Goal: Information Seeking & Learning: Learn about a topic

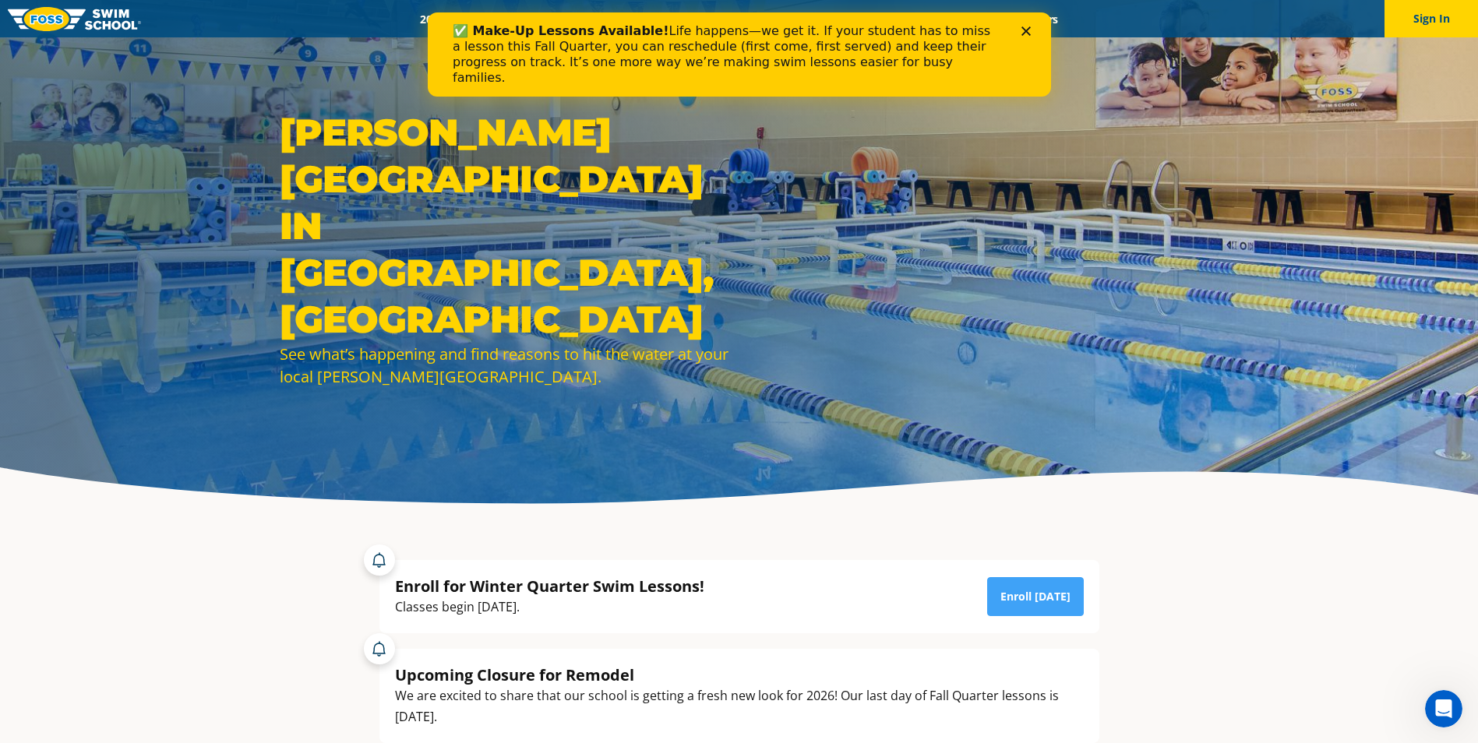
click at [966, 30] on polygon "Close" at bounding box center [1025, 30] width 9 height 9
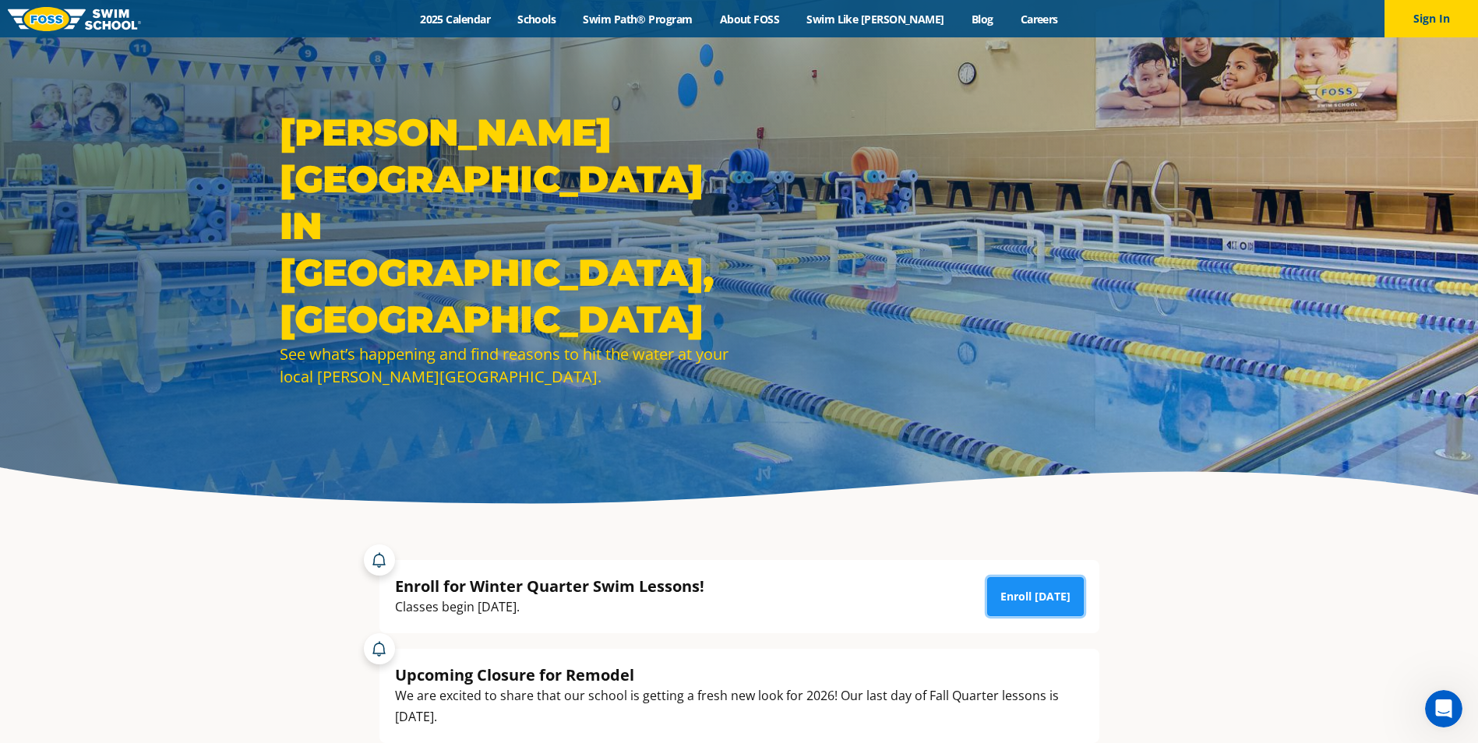
click at [966, 443] on link "Enroll [DATE]" at bounding box center [1035, 596] width 97 height 39
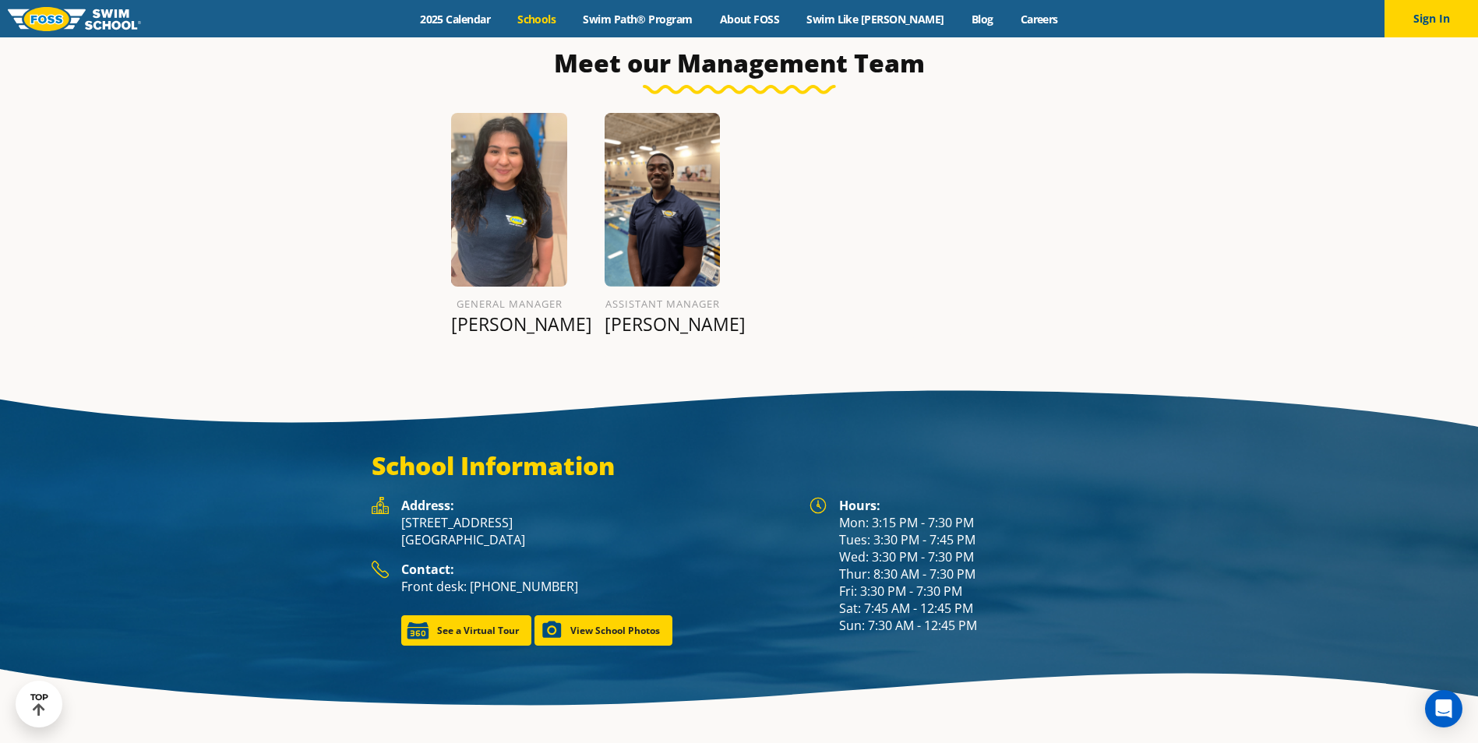
scroll to position [1904, 0]
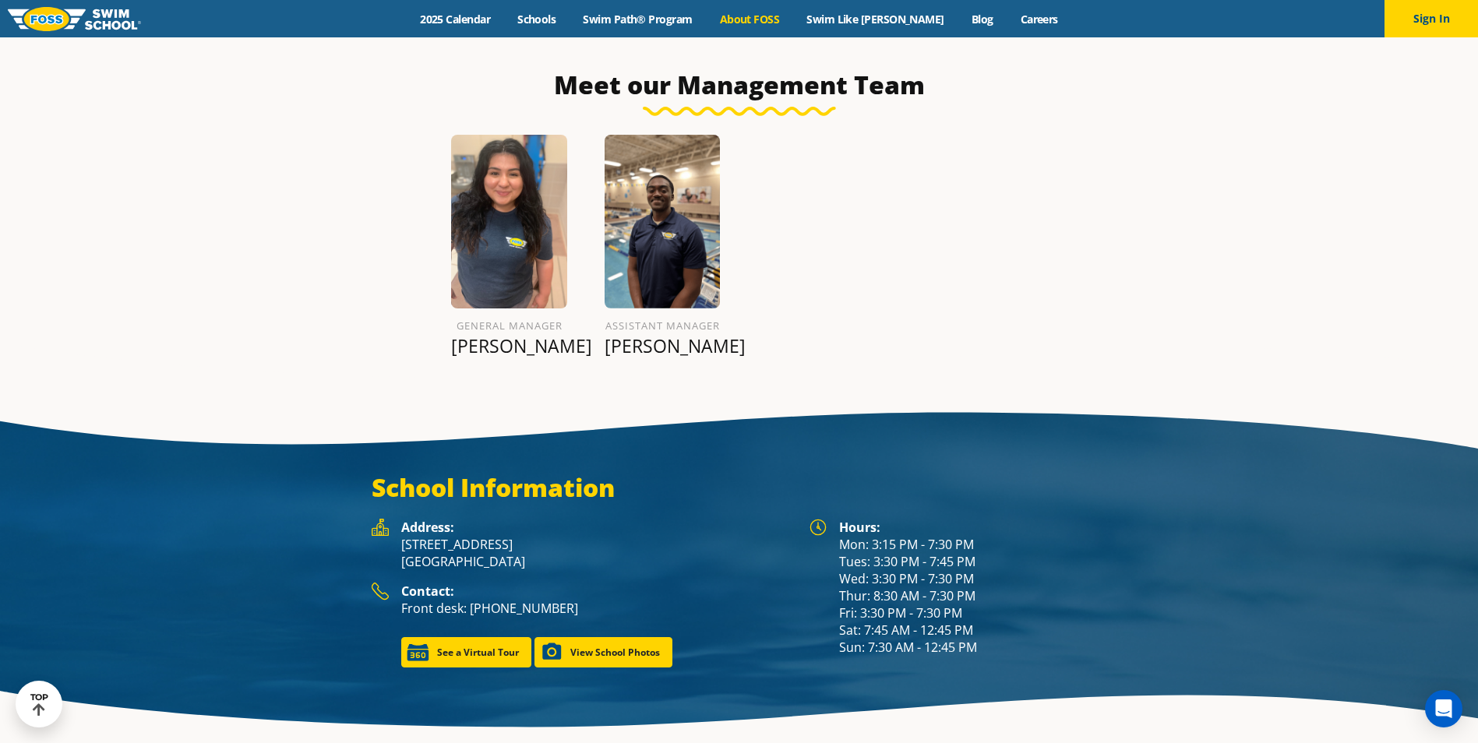
click at [773, 15] on link "About FOSS" at bounding box center [749, 19] width 87 height 15
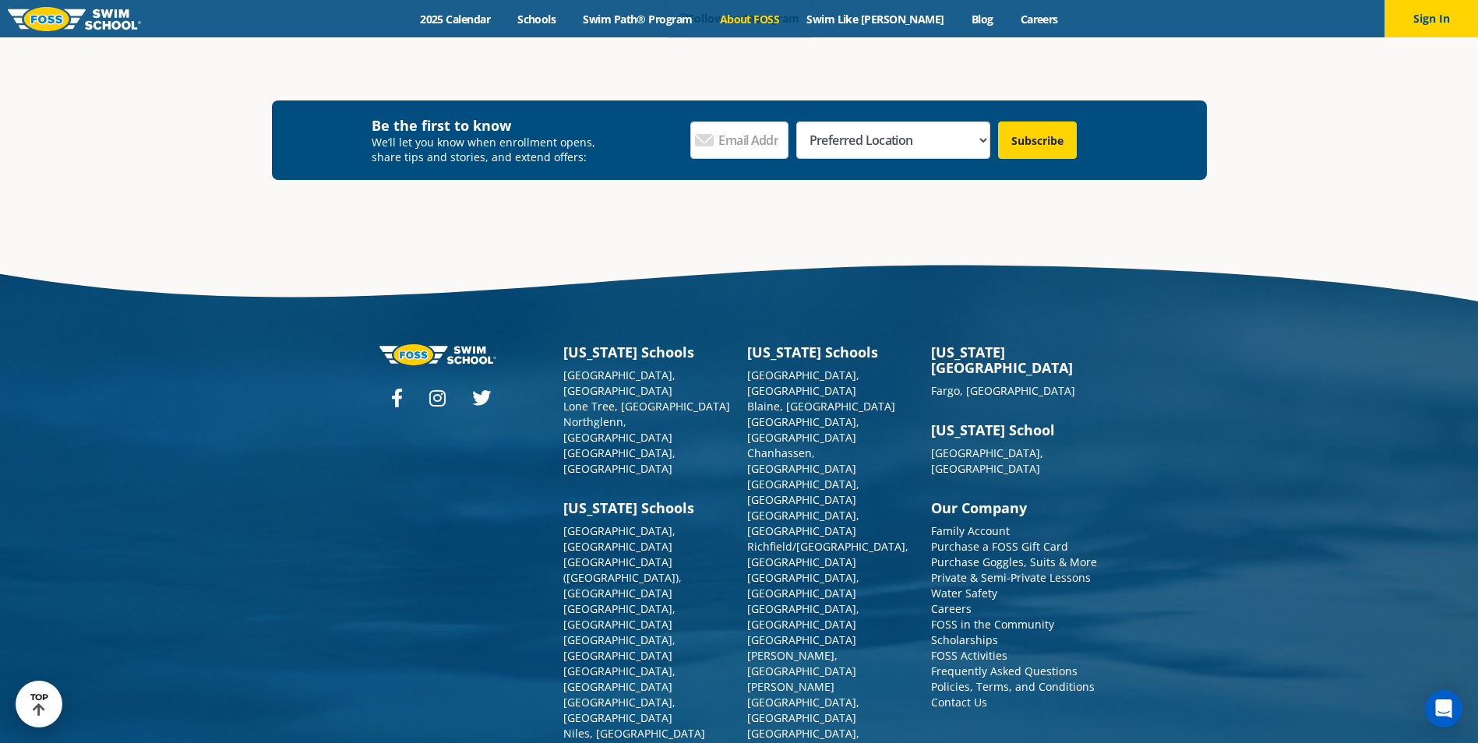
scroll to position [4150, 0]
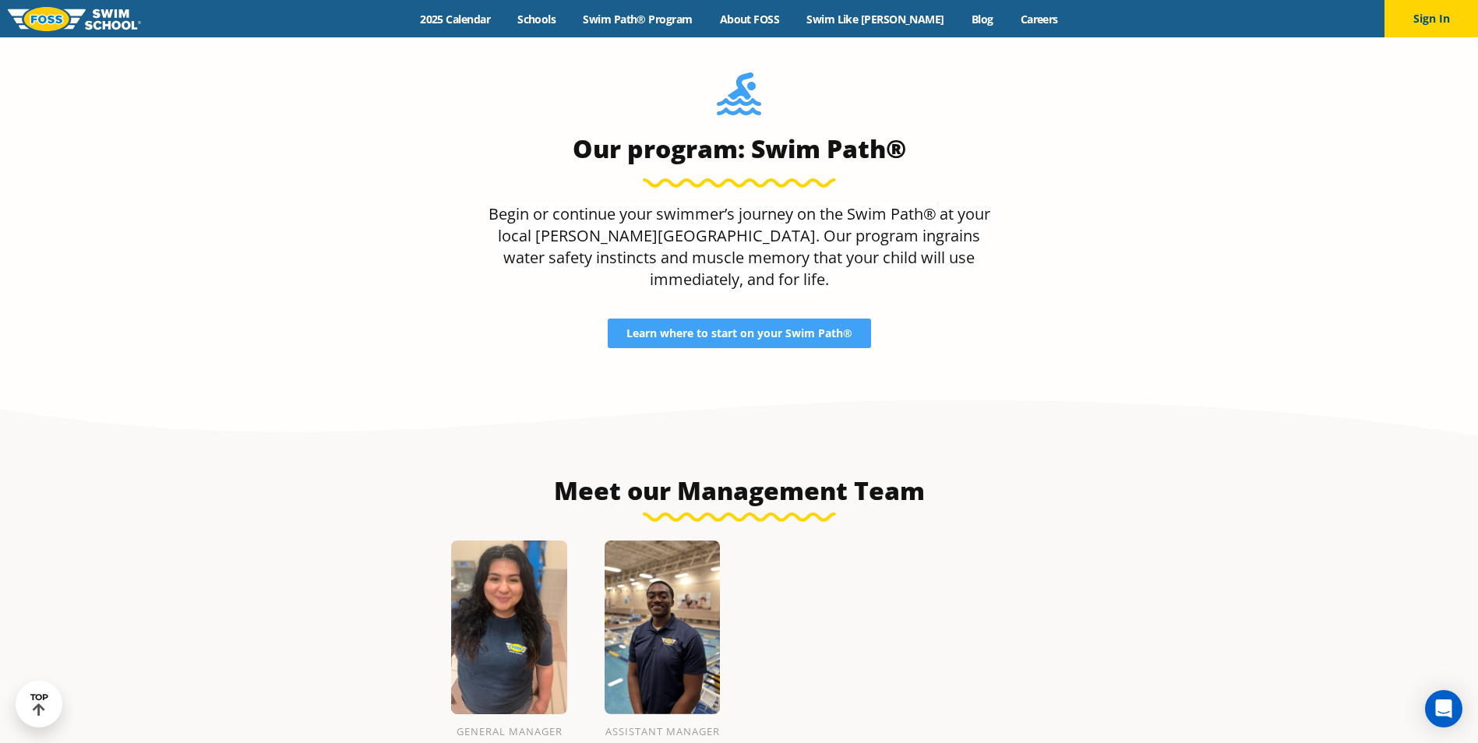
scroll to position [1480, 0]
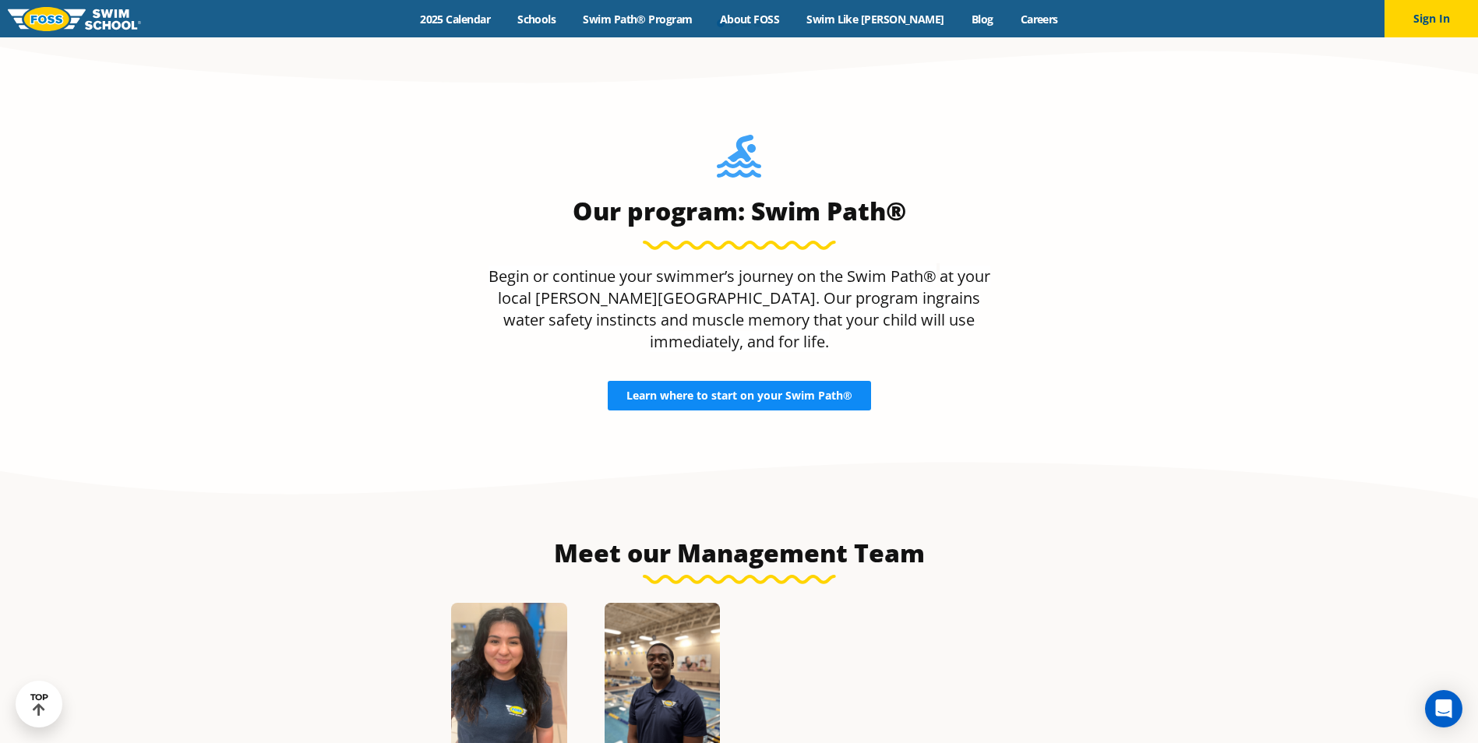
click at [750, 390] on span "Learn where to start on your Swim Path®" at bounding box center [739, 395] width 226 height 11
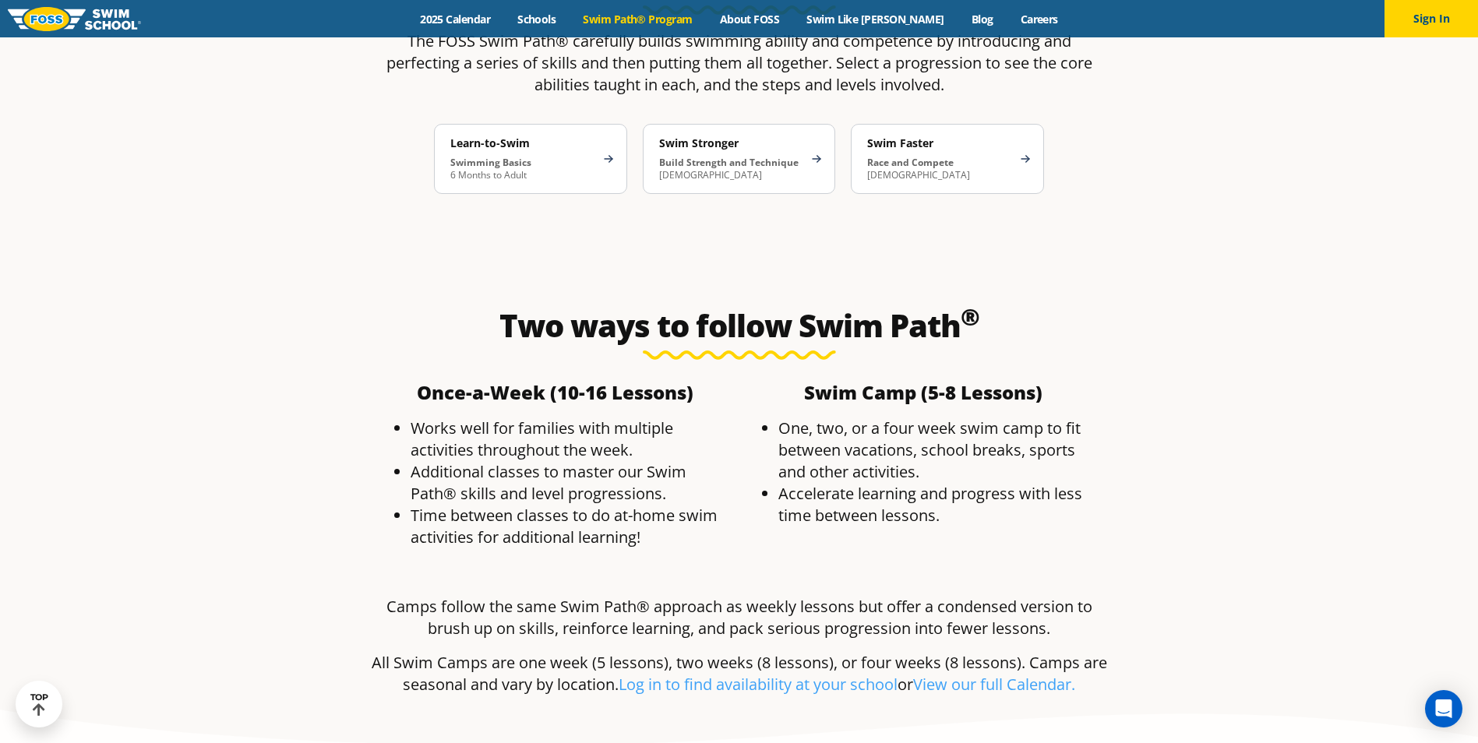
scroll to position [3117, 0]
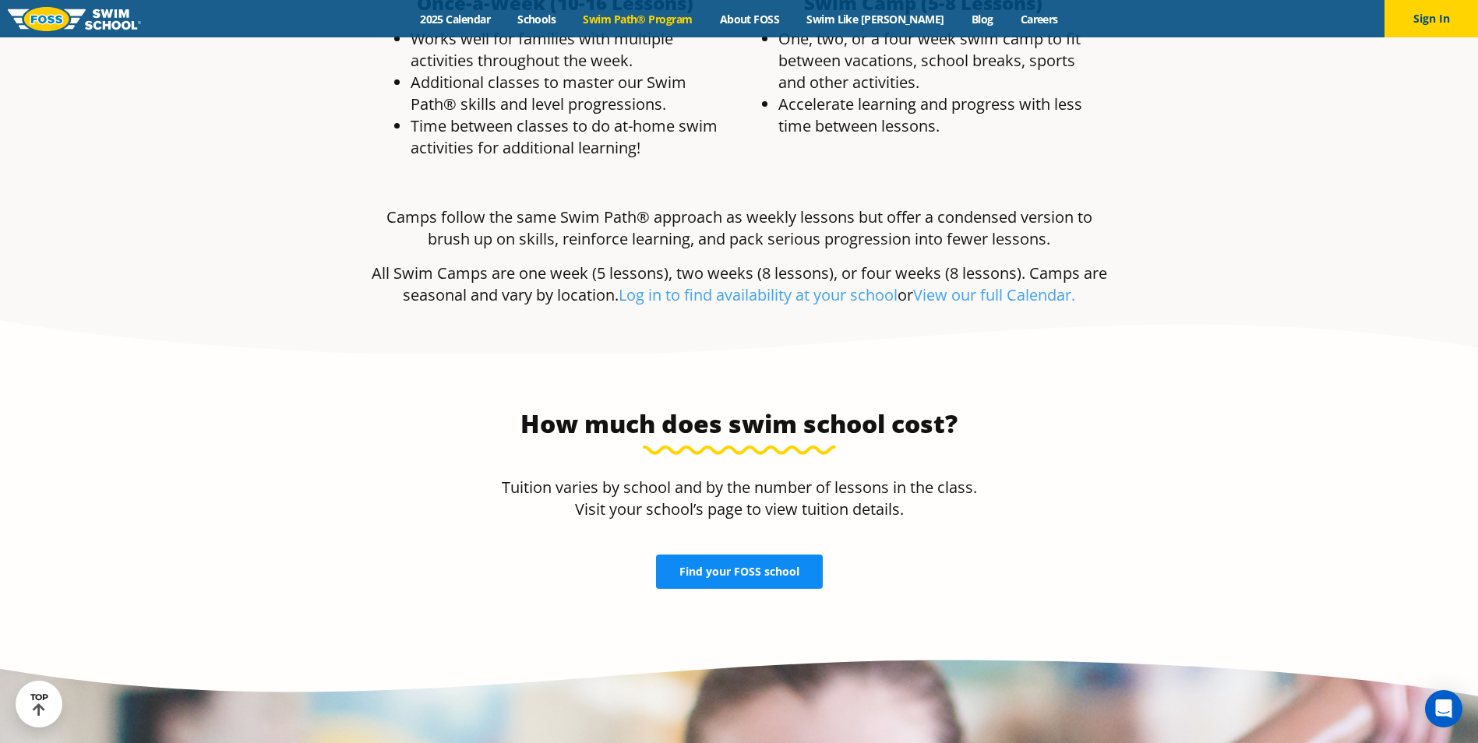
click at [763, 566] on span "Find your FOSS school" at bounding box center [739, 571] width 120 height 11
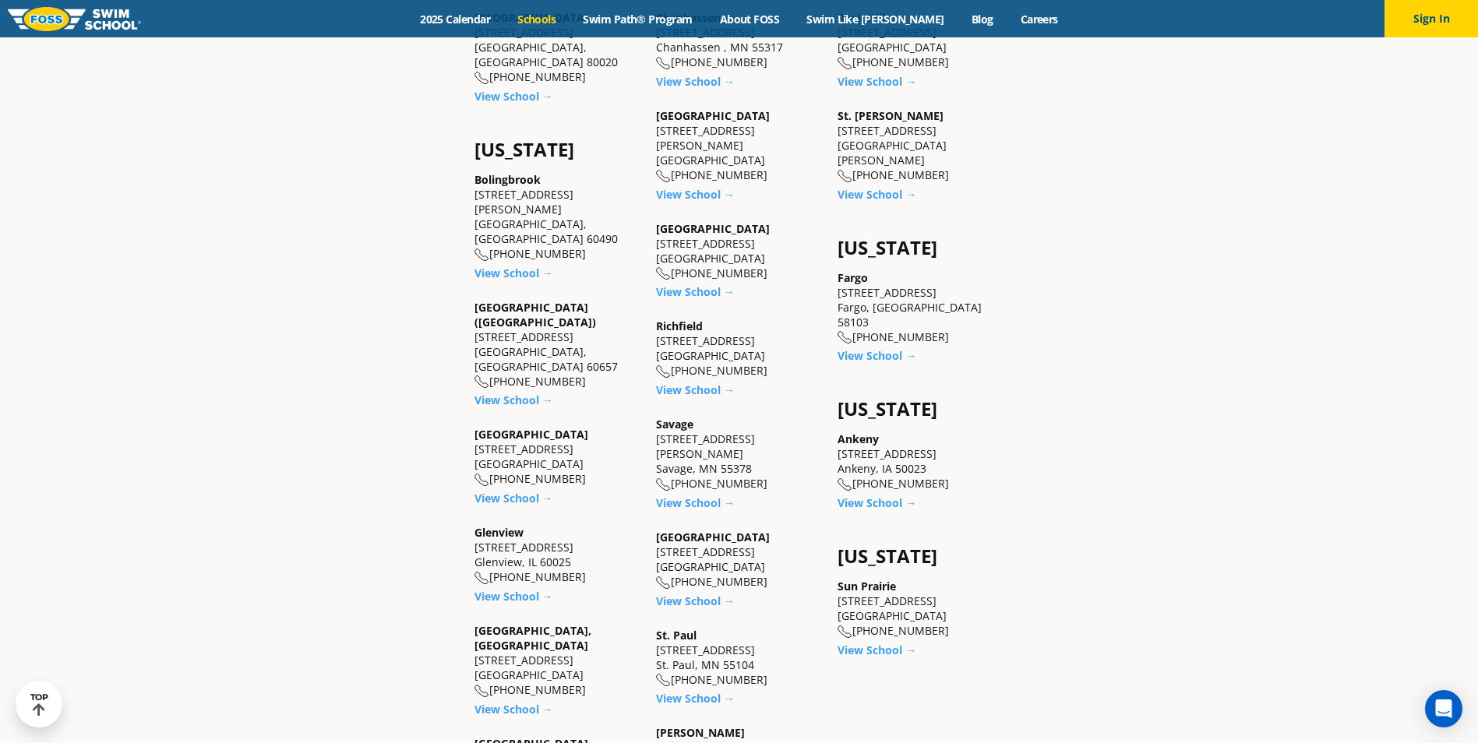
scroll to position [1336, 0]
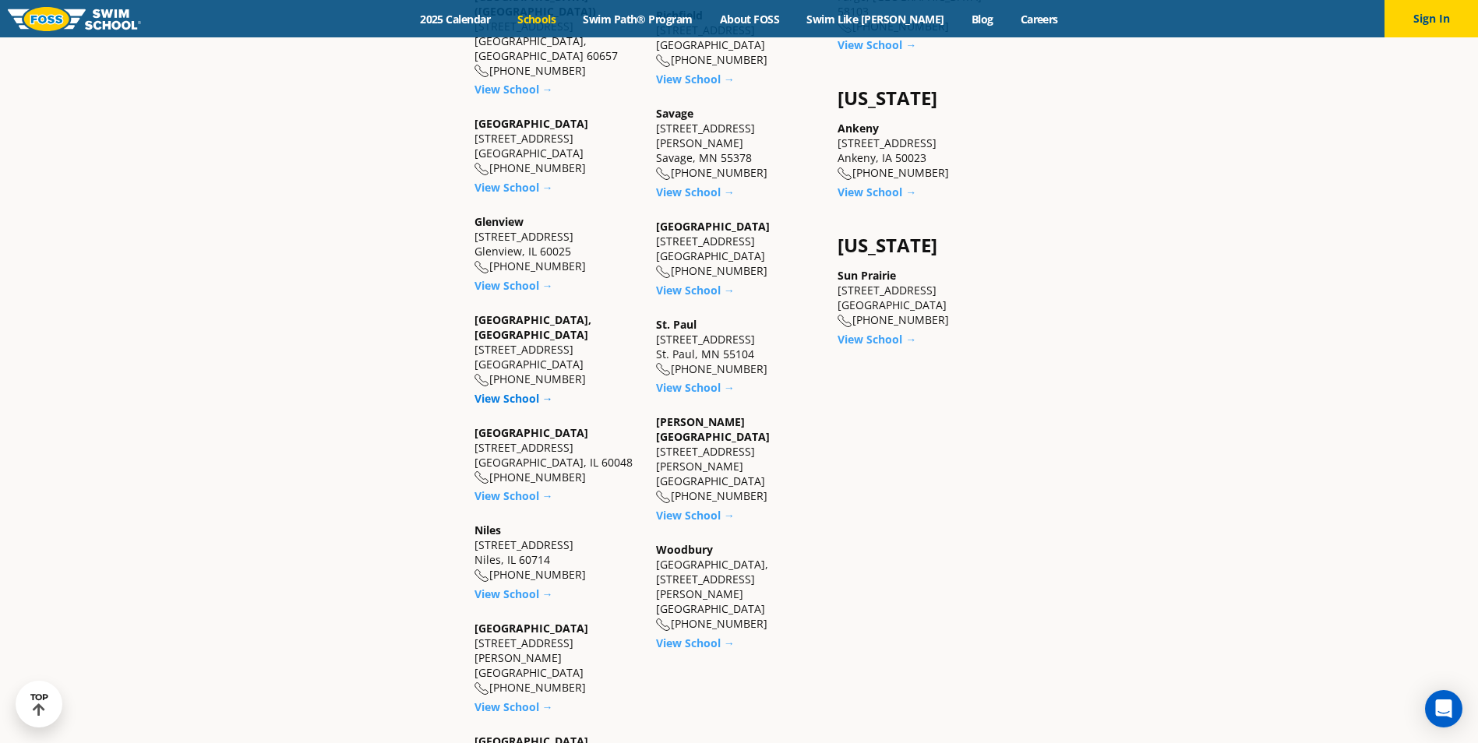
click at [521, 391] on link "View School →" at bounding box center [514, 398] width 79 height 15
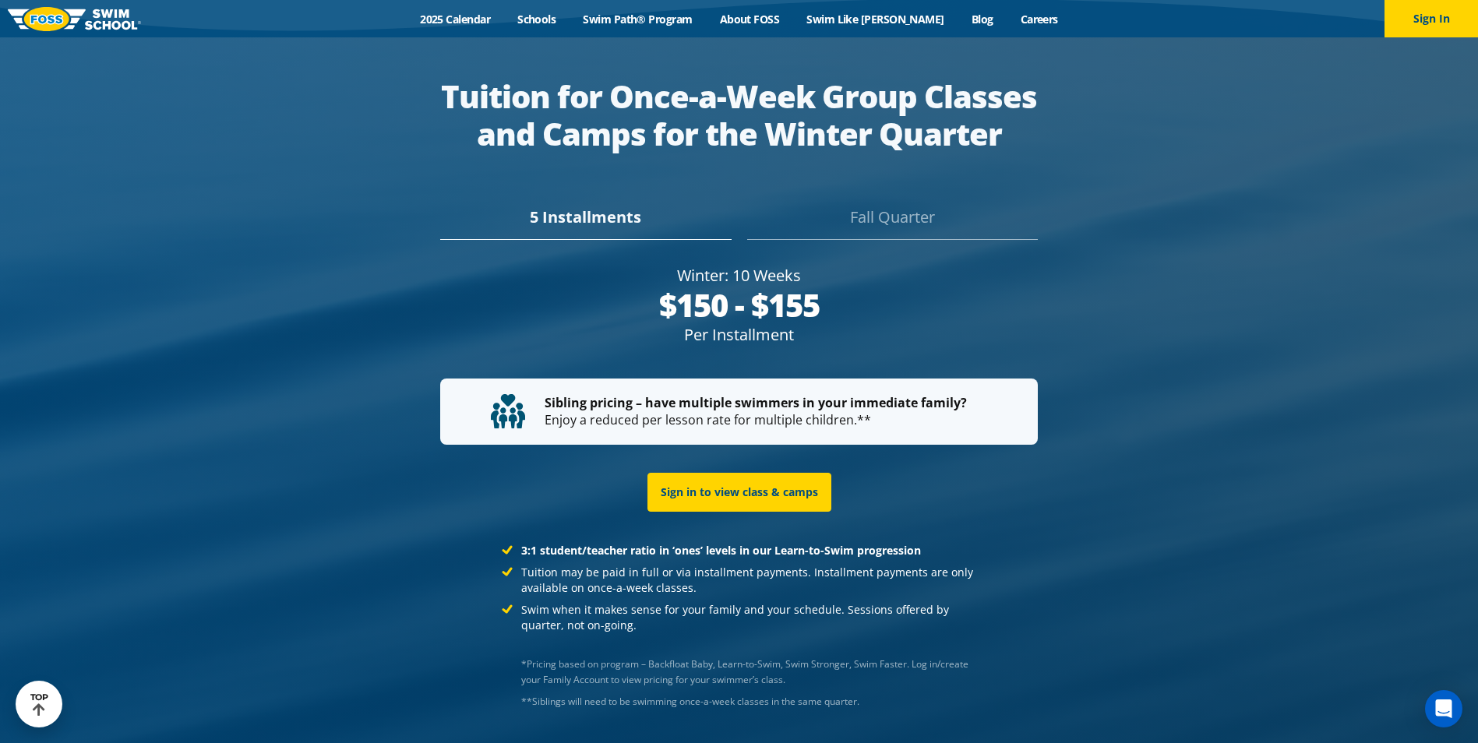
scroll to position [2995, 0]
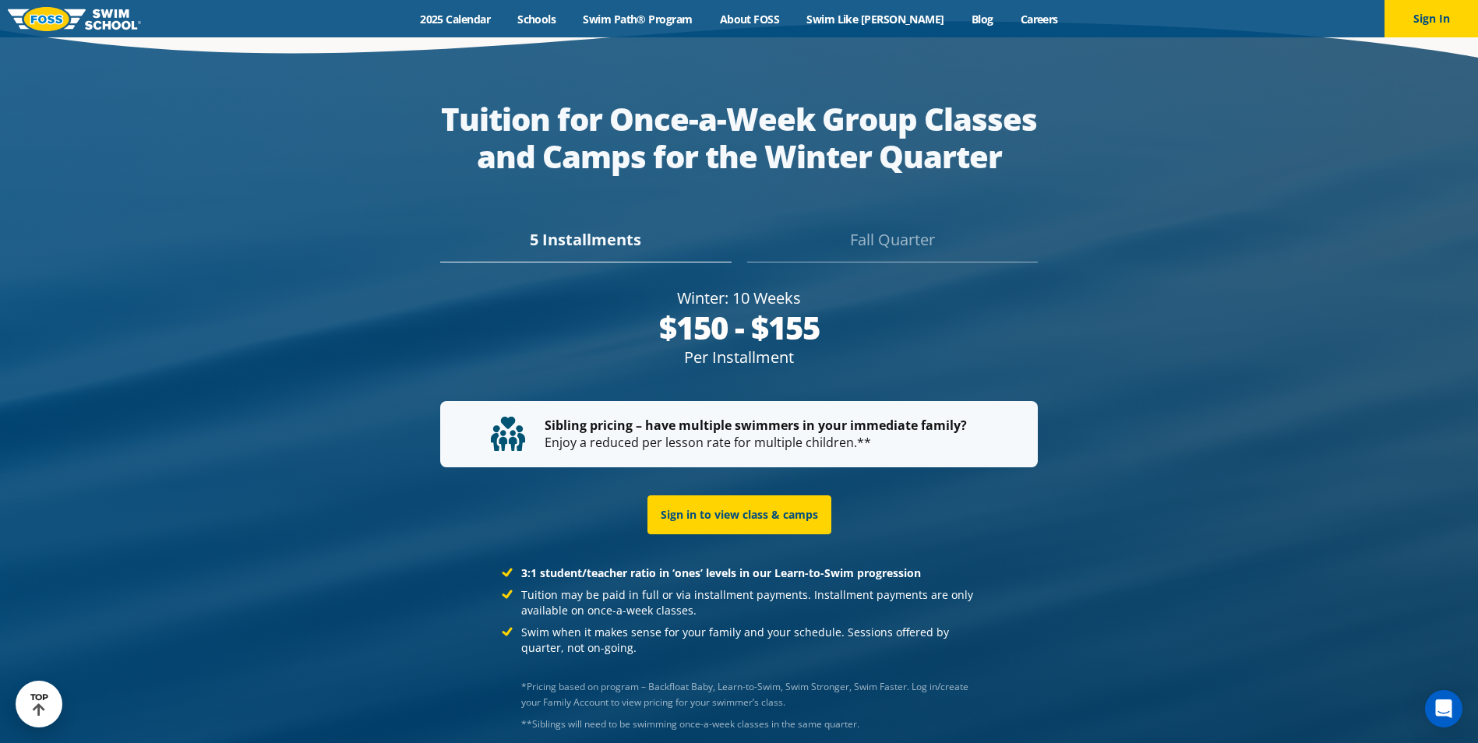
click at [899, 228] on div "Fall Quarter" at bounding box center [892, 245] width 291 height 34
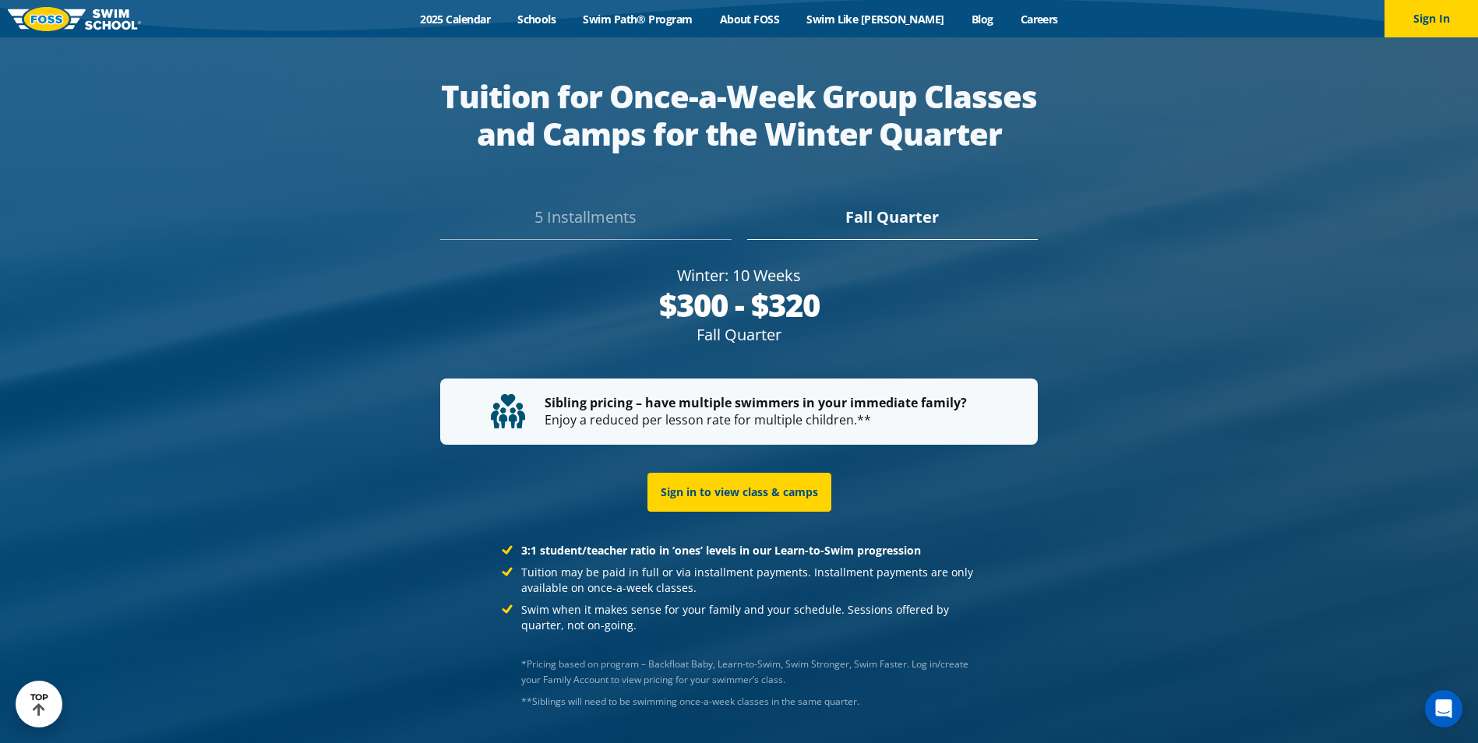
click at [602, 206] on div "5 Installments" at bounding box center [585, 223] width 291 height 34
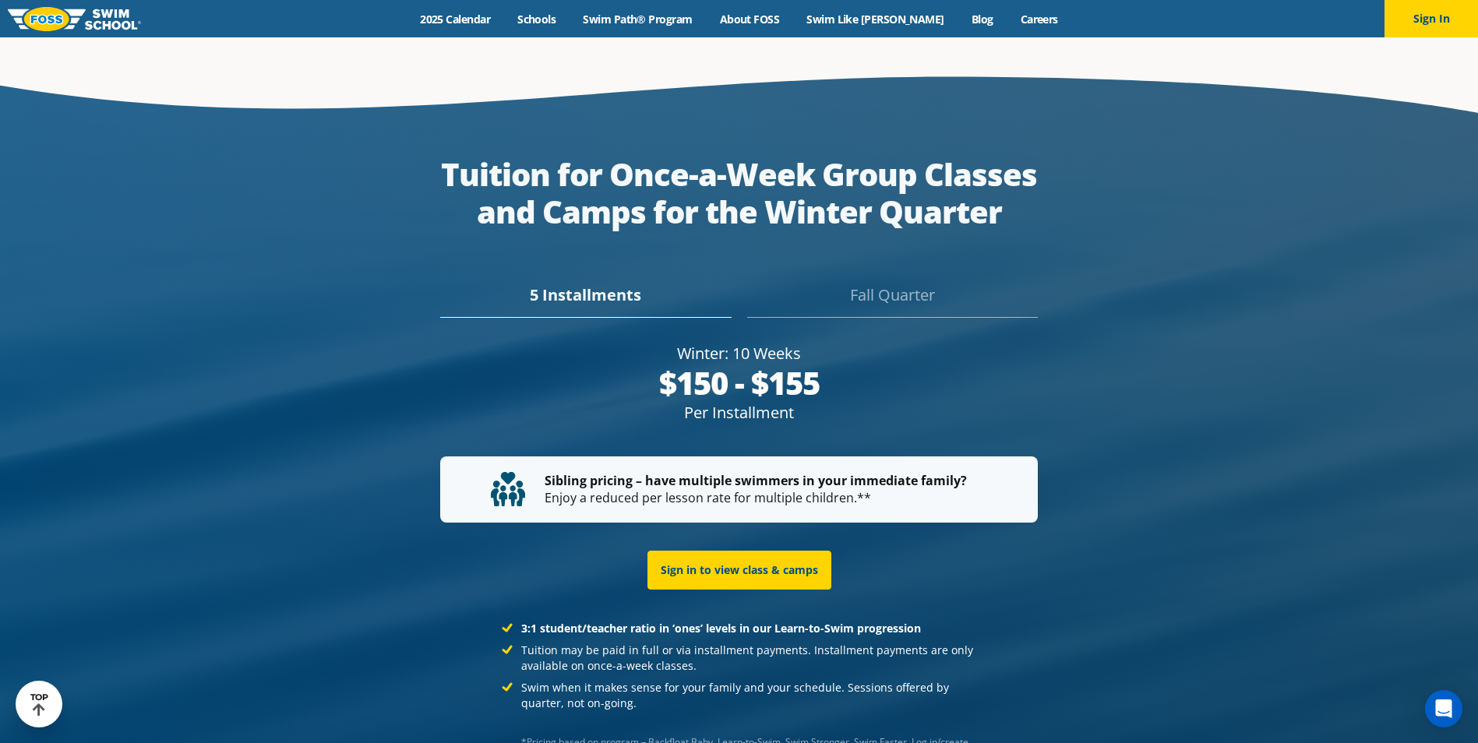
scroll to position [2960, 0]
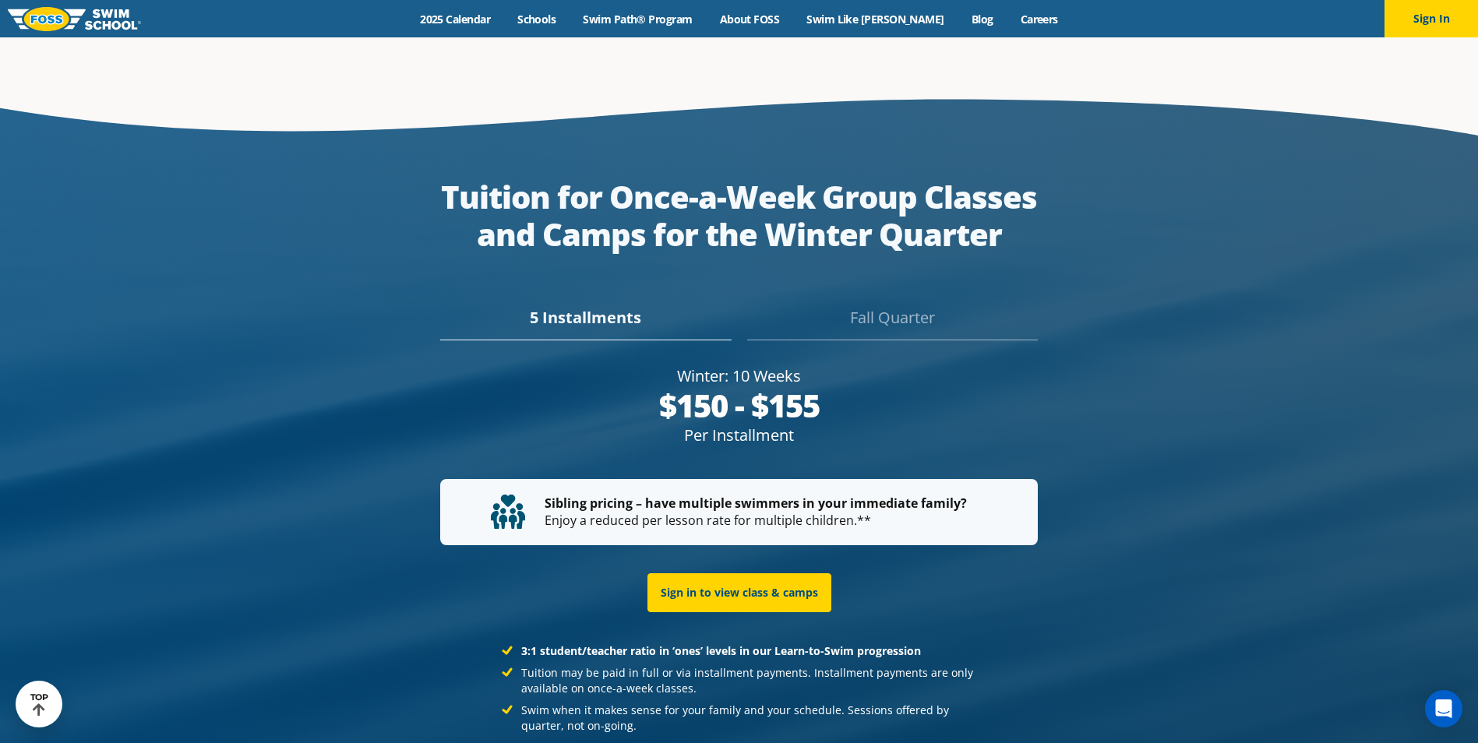
click at [911, 306] on div "Fall Quarter" at bounding box center [892, 323] width 291 height 34
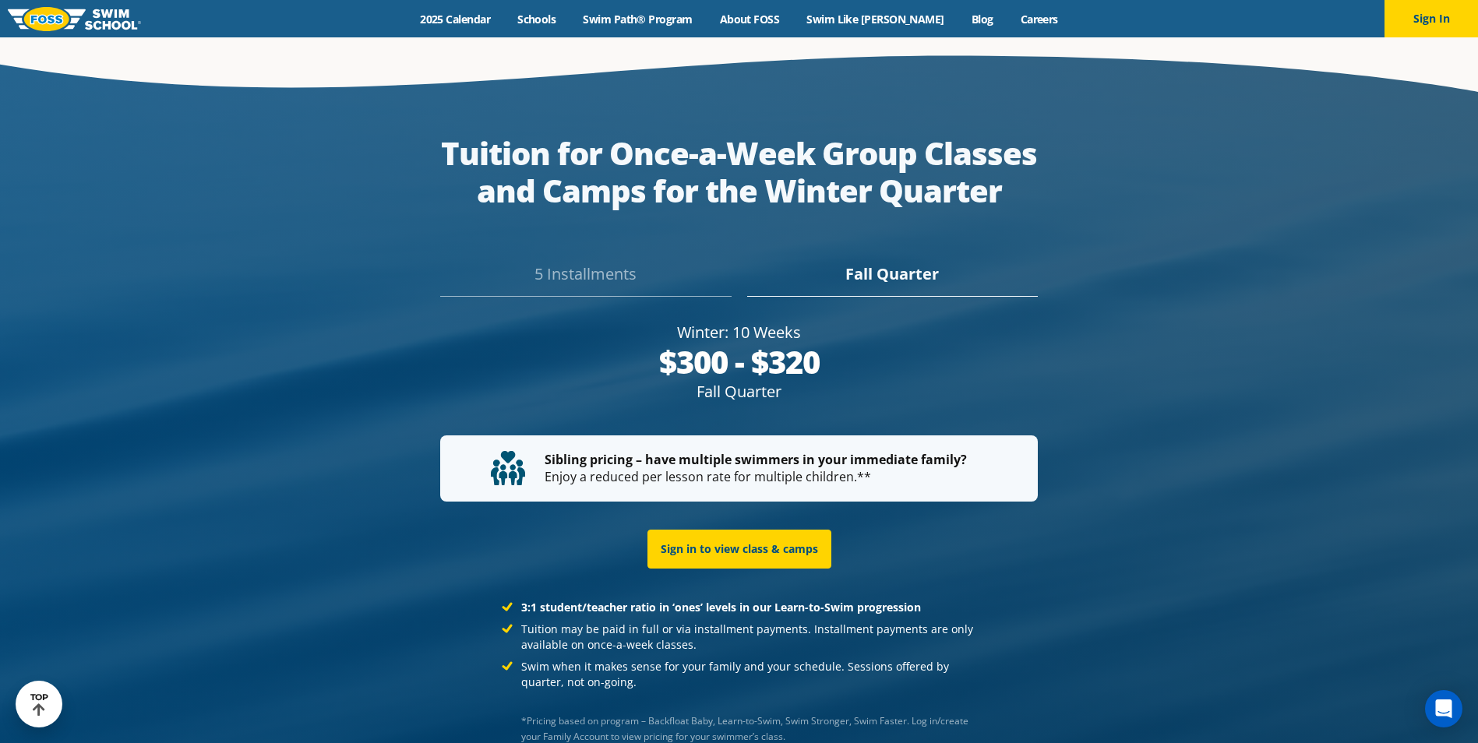
scroll to position [2939, 0]
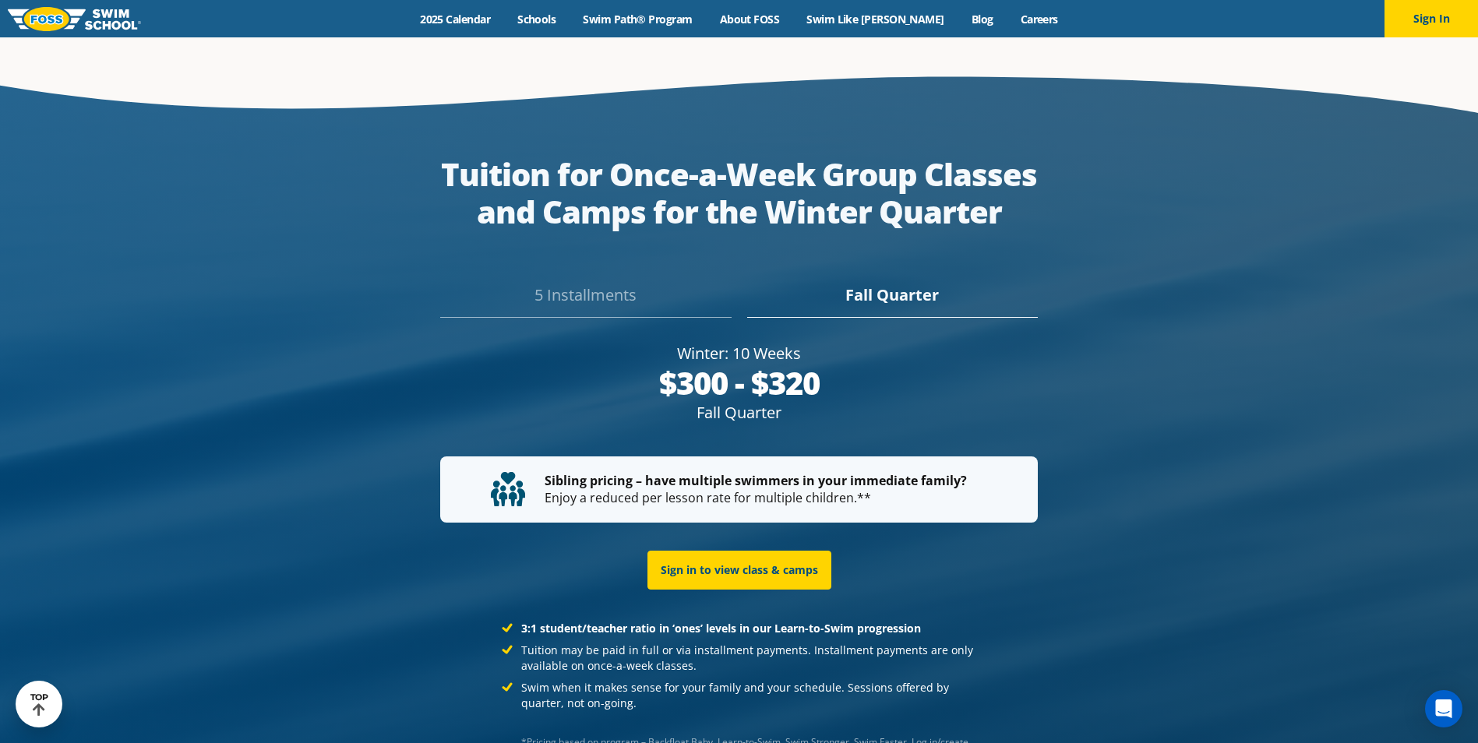
click at [564, 284] on div "5 Installments" at bounding box center [585, 301] width 291 height 34
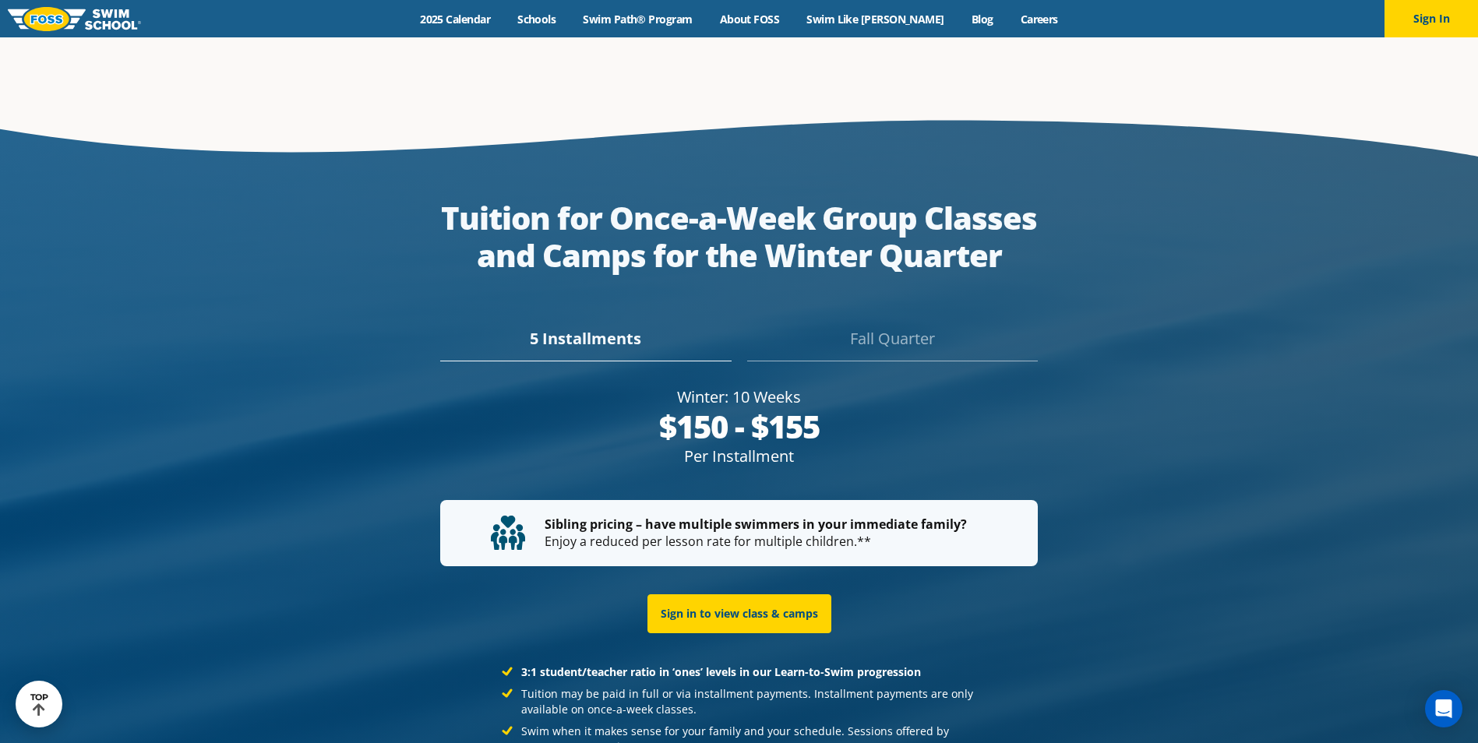
scroll to position [2960, 0]
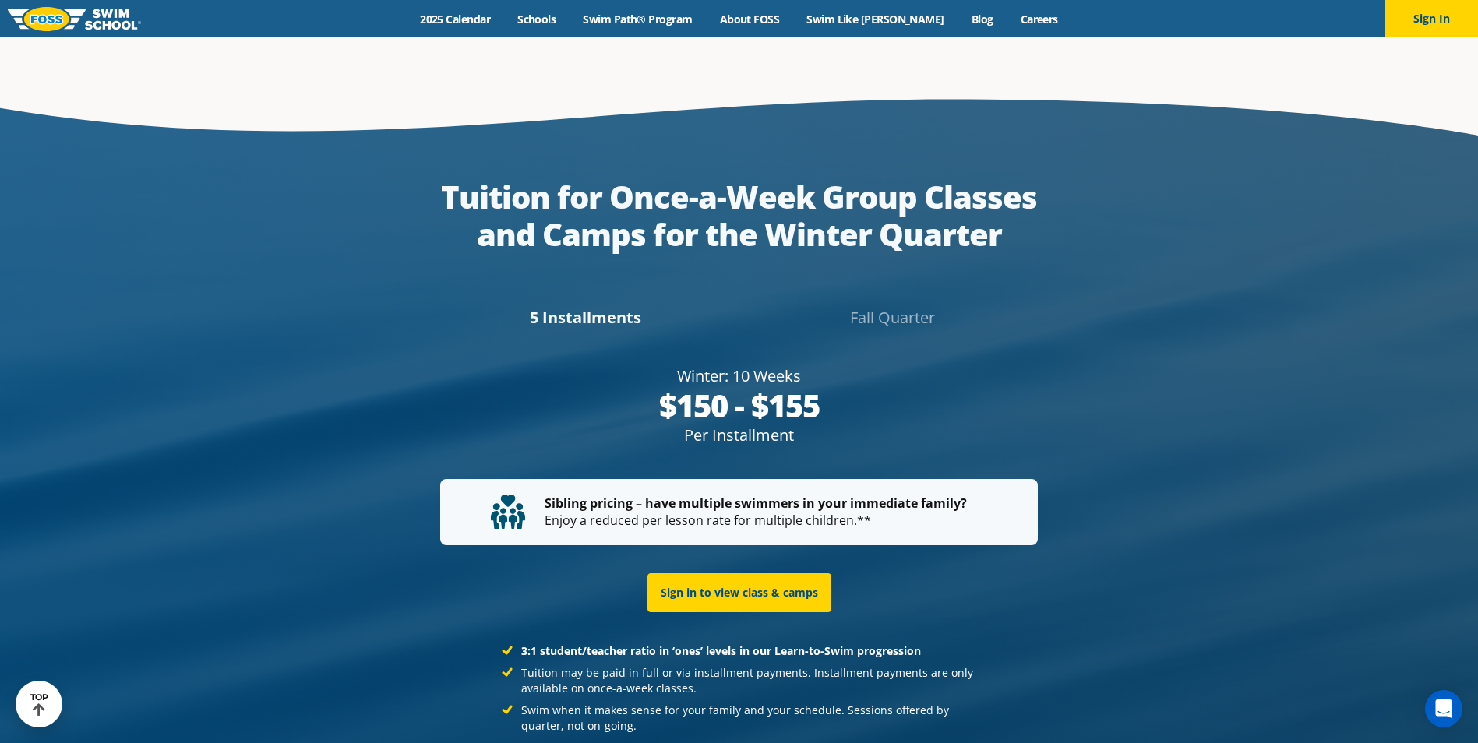
click at [912, 306] on div "Fall Quarter" at bounding box center [892, 323] width 291 height 34
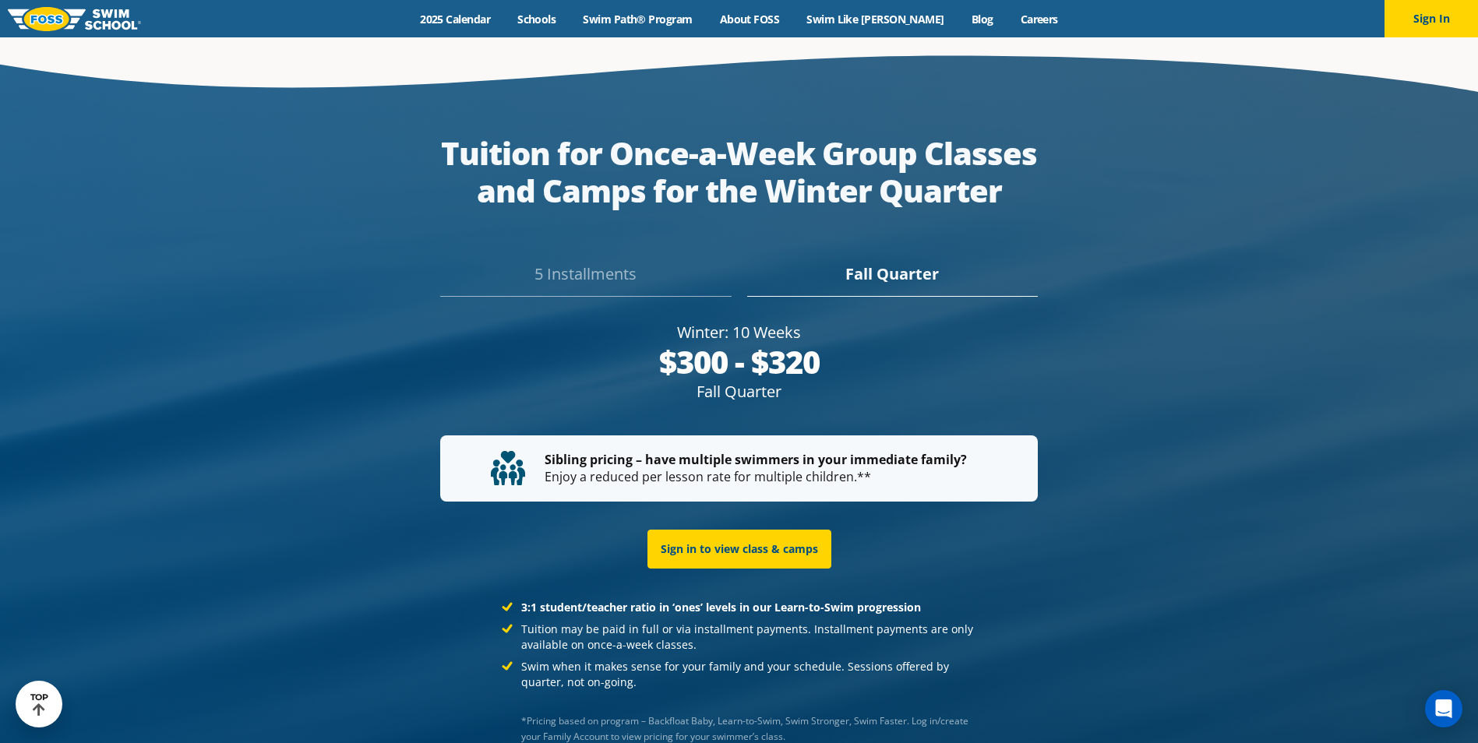
scroll to position [2939, 0]
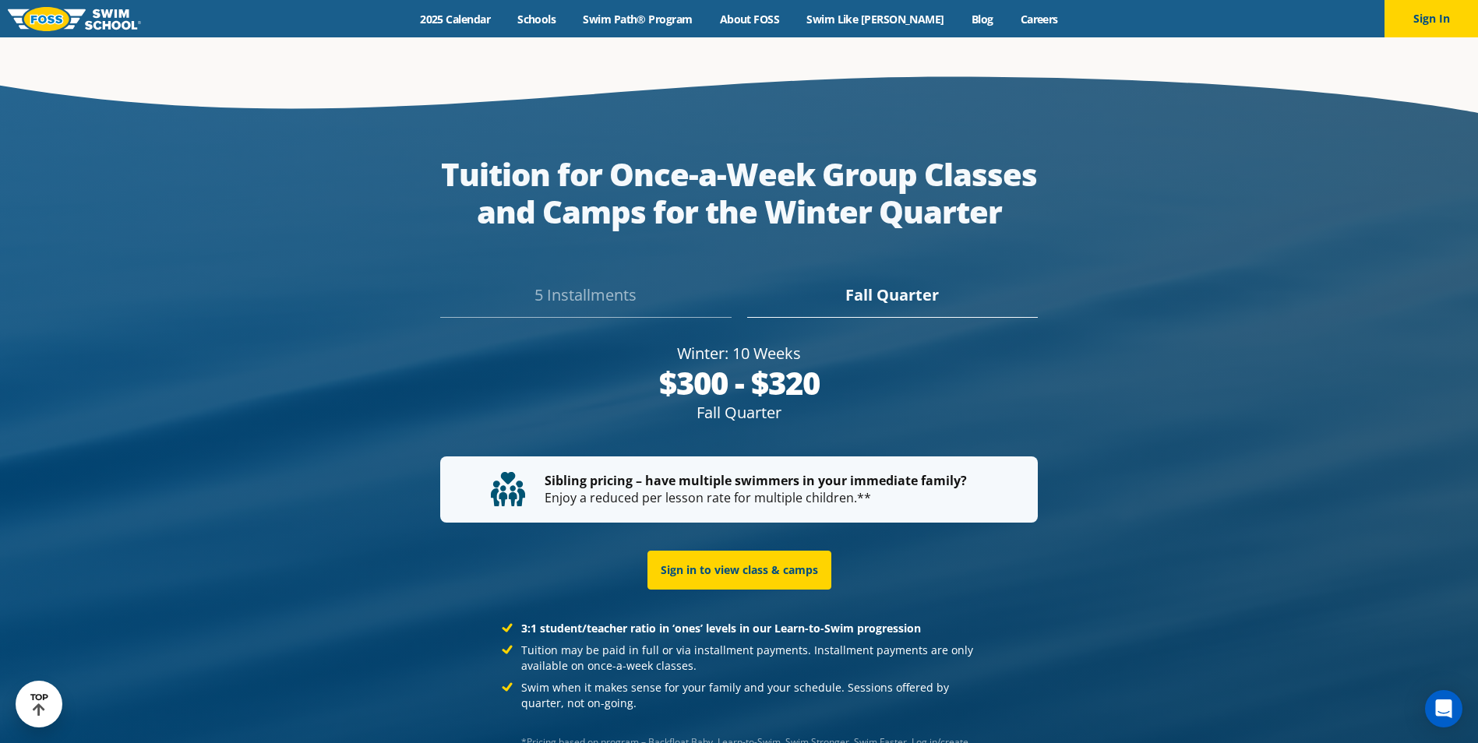
click at [584, 284] on div "5 Installments" at bounding box center [585, 301] width 291 height 34
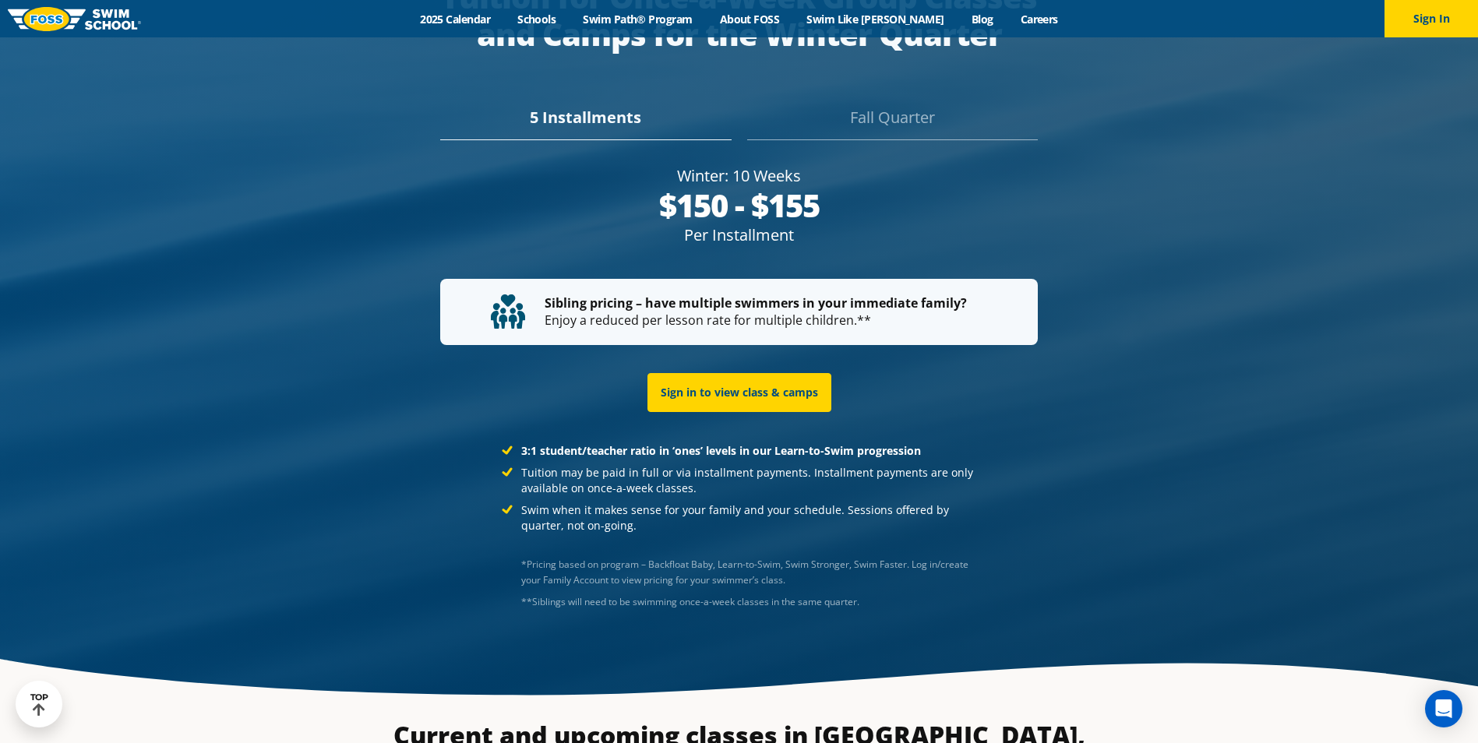
scroll to position [3139, 0]
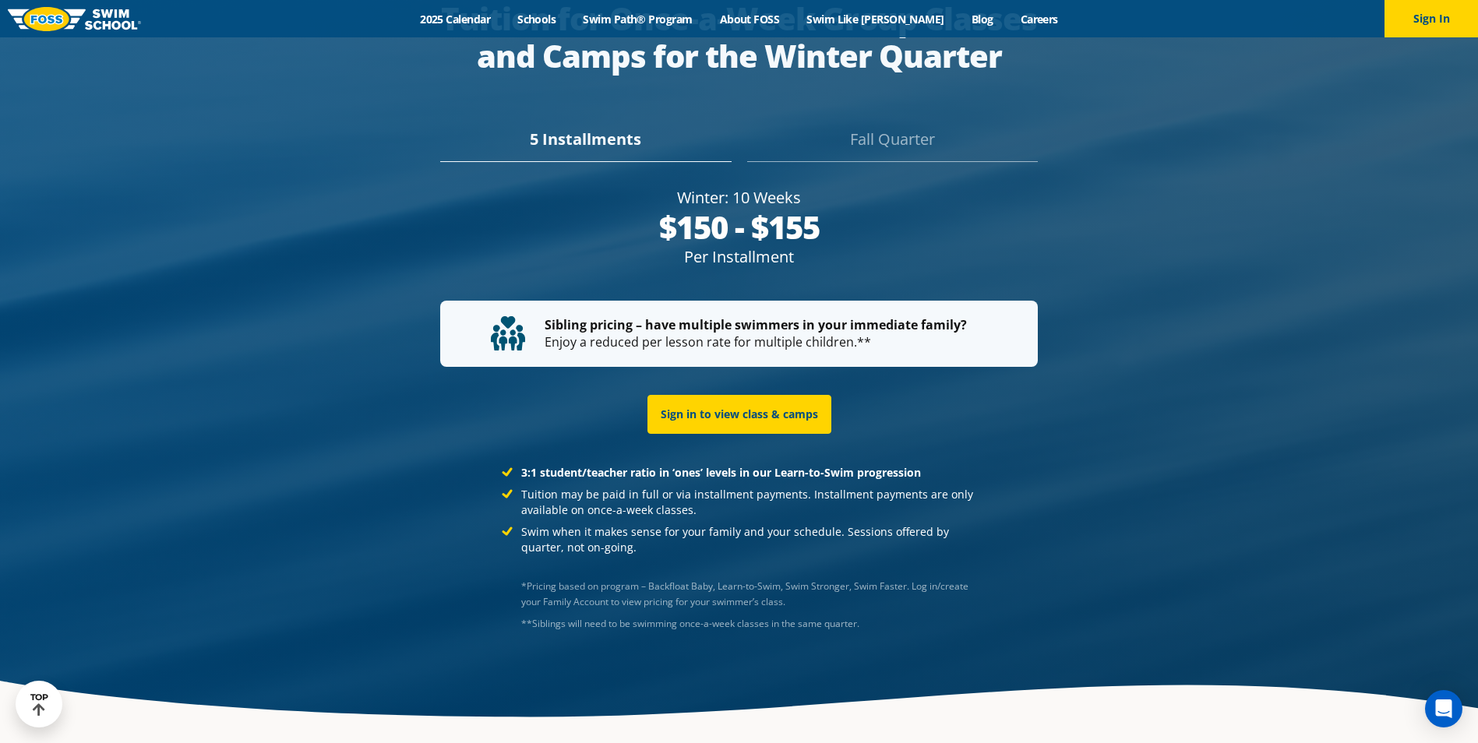
click at [882, 128] on div "Fall Quarter" at bounding box center [892, 145] width 291 height 34
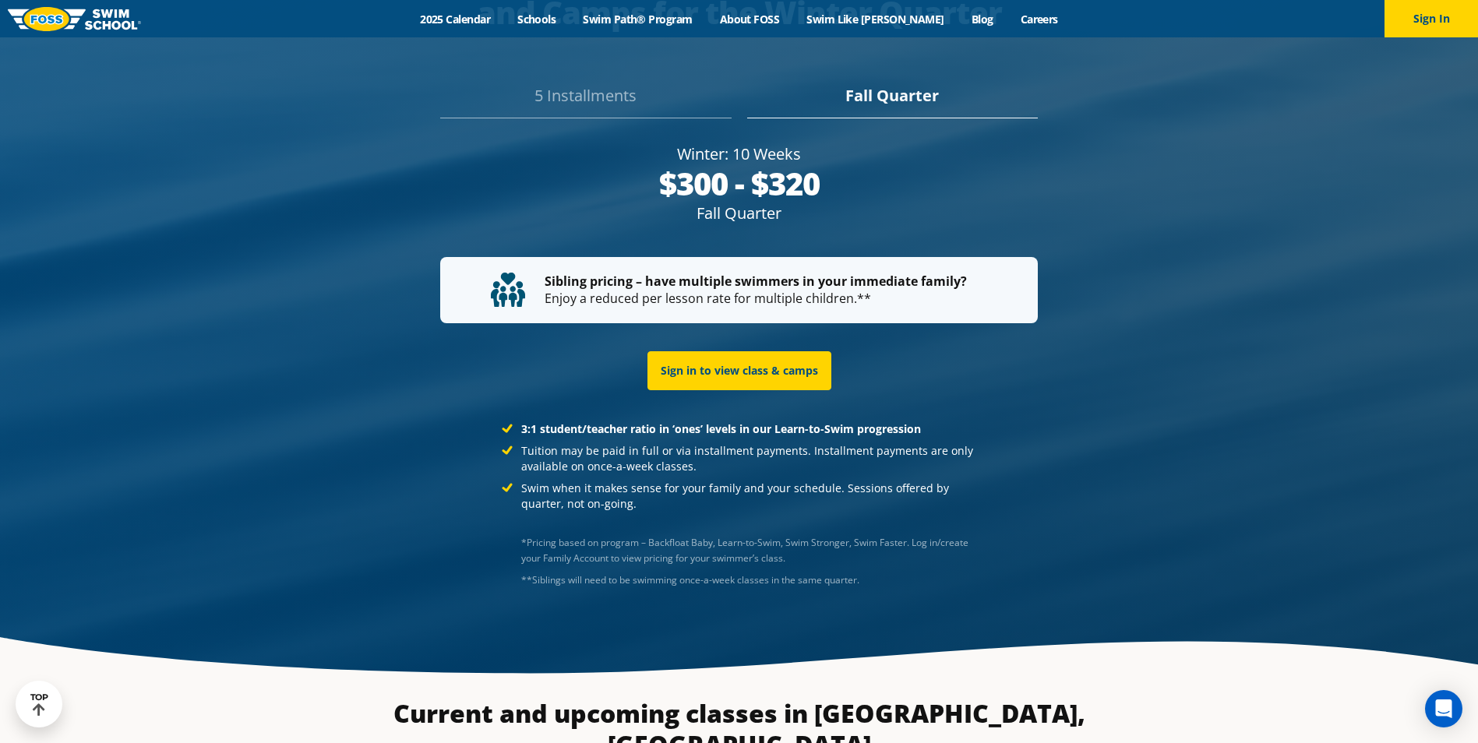
click at [598, 91] on div "5 Installments" at bounding box center [585, 101] width 291 height 34
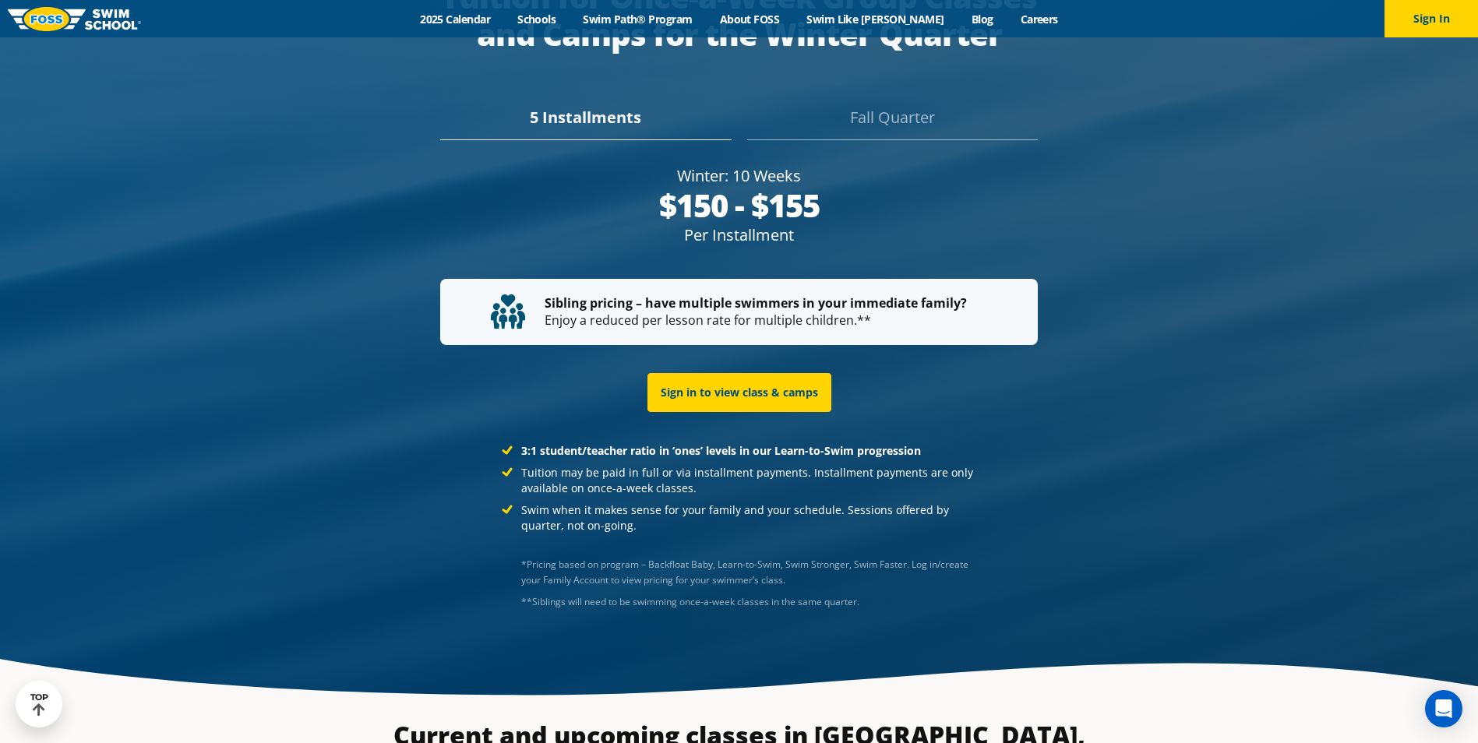
scroll to position [3095, 0]
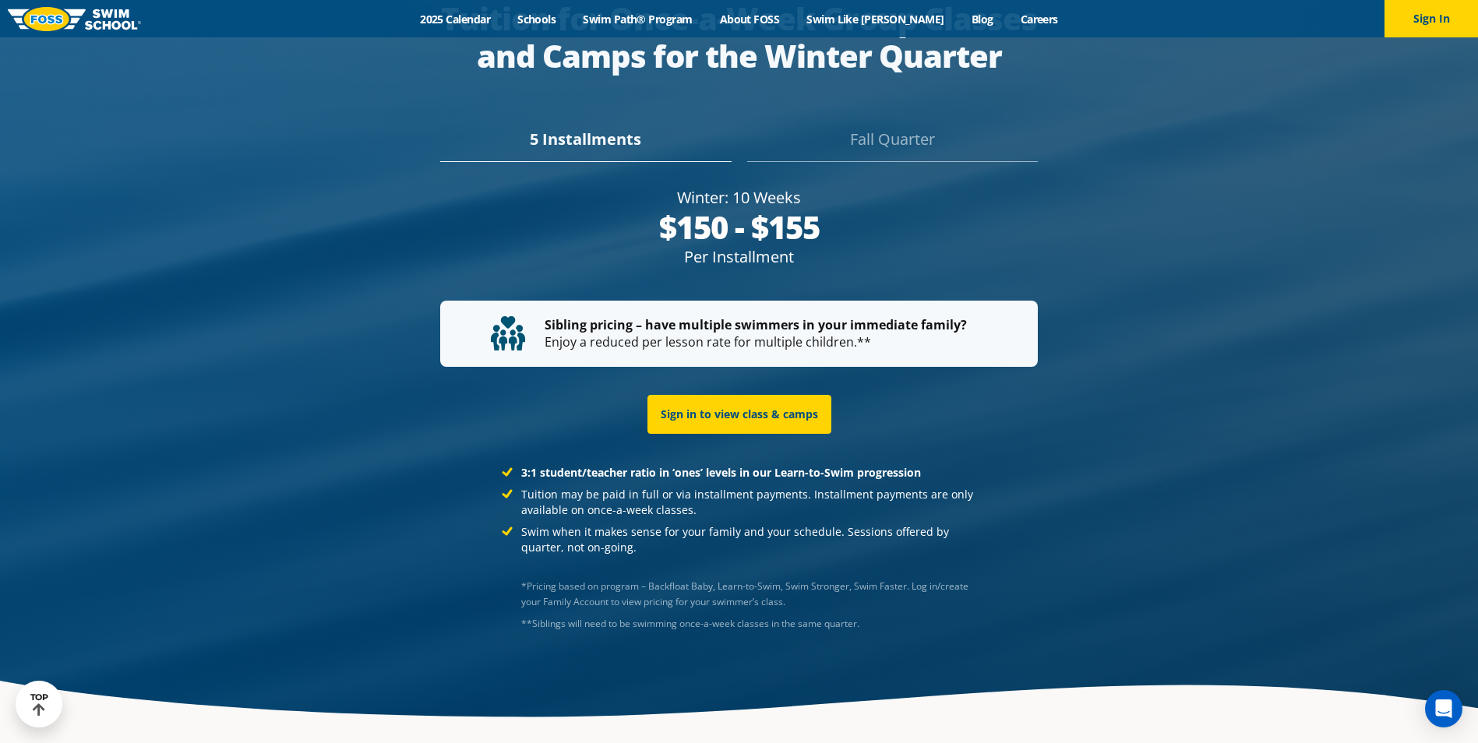
click at [887, 128] on div "Fall Quarter" at bounding box center [892, 145] width 291 height 34
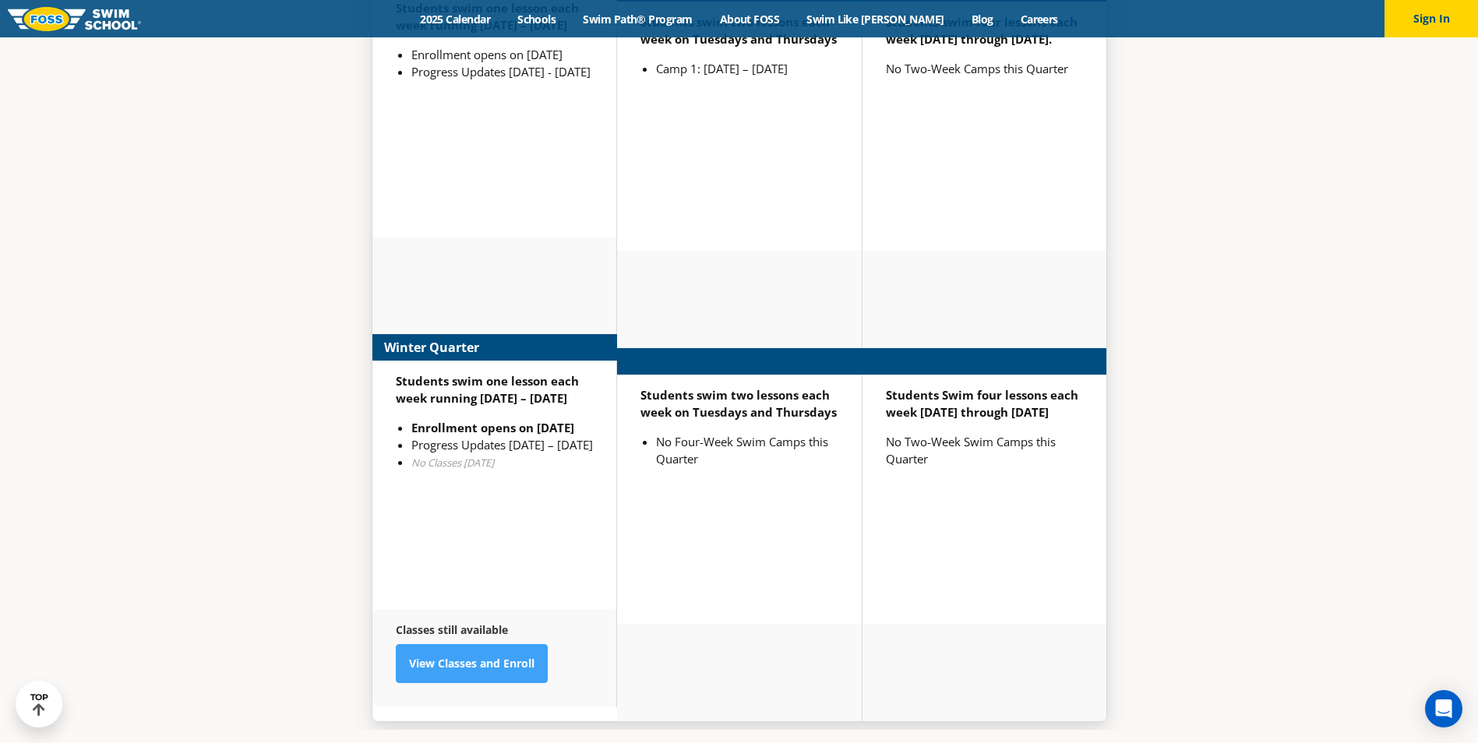
scroll to position [4030, 0]
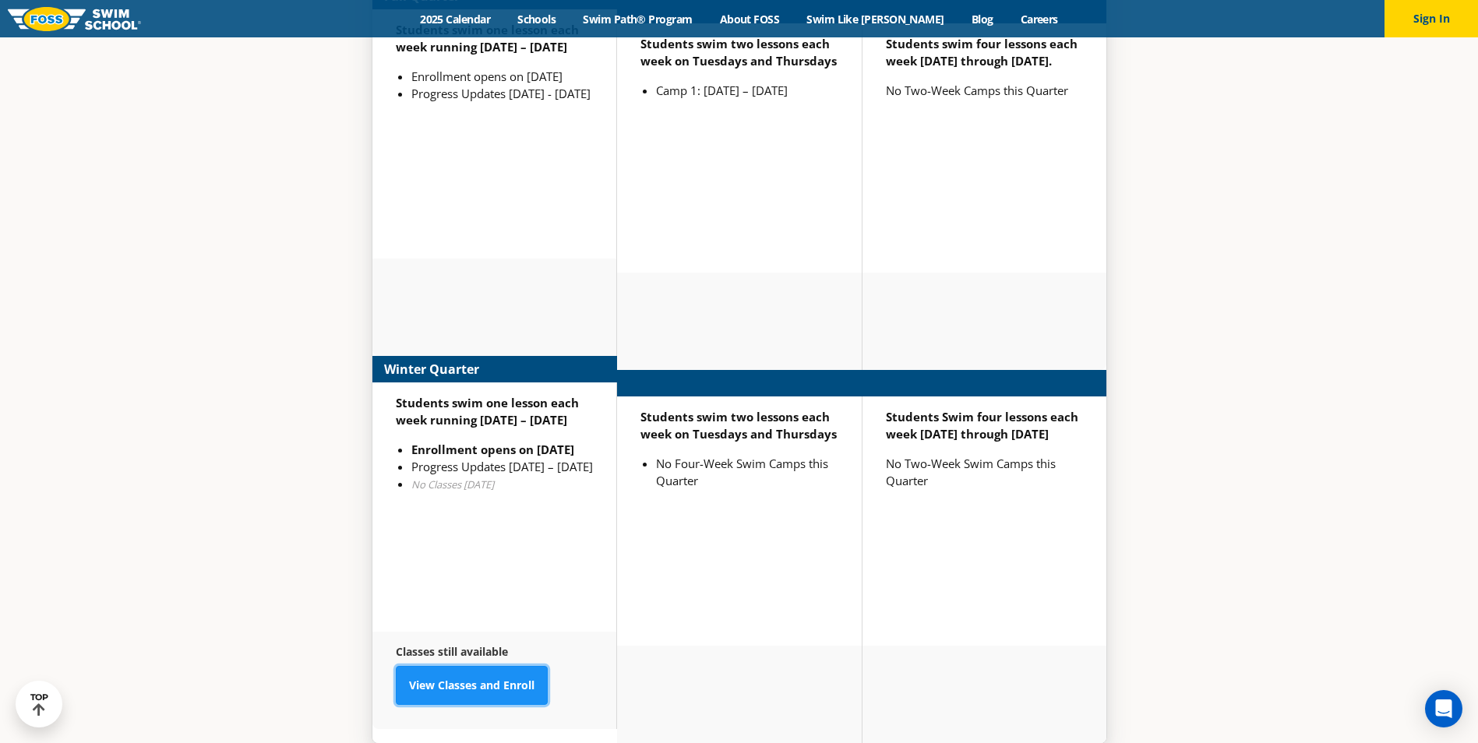
click at [521, 666] on link "View Classes and Enroll" at bounding box center [472, 685] width 152 height 39
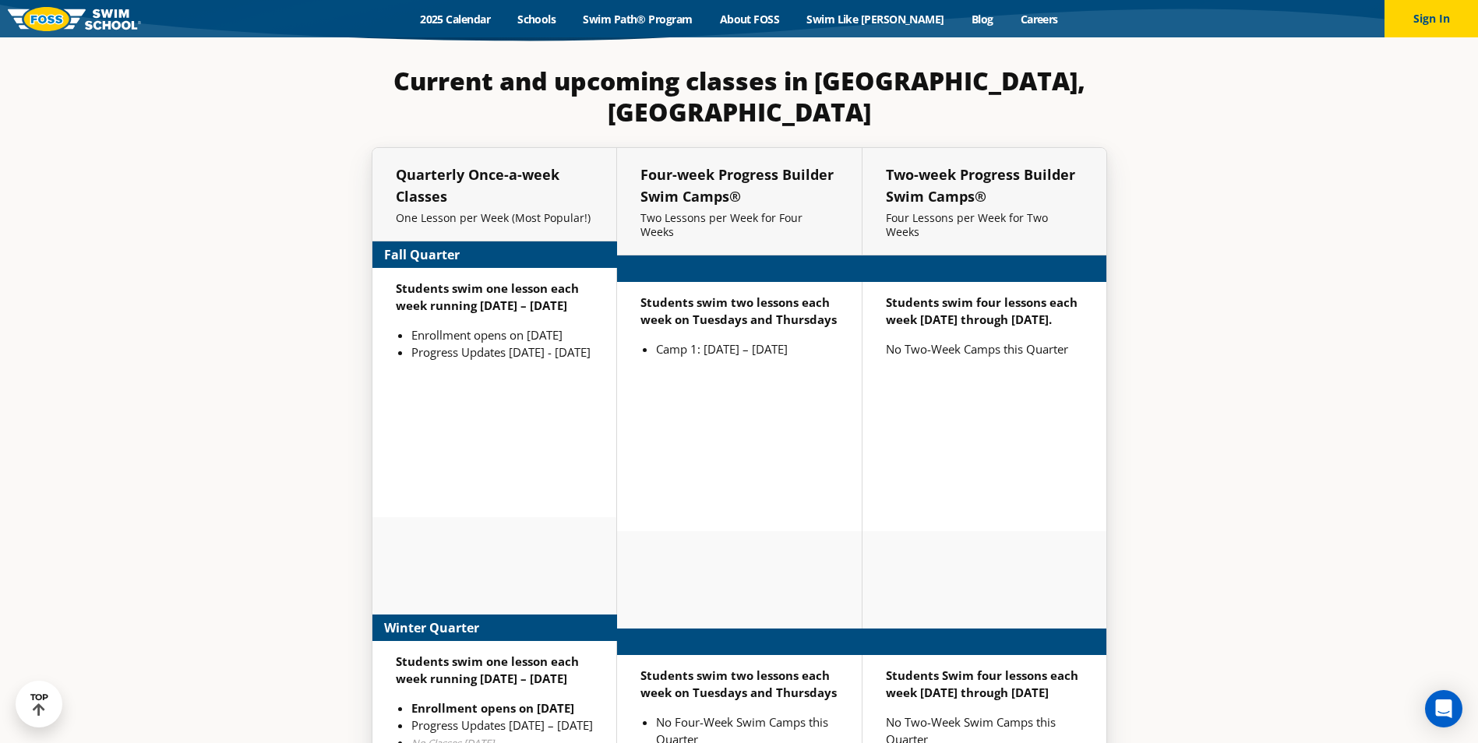
scroll to position [3793, 0]
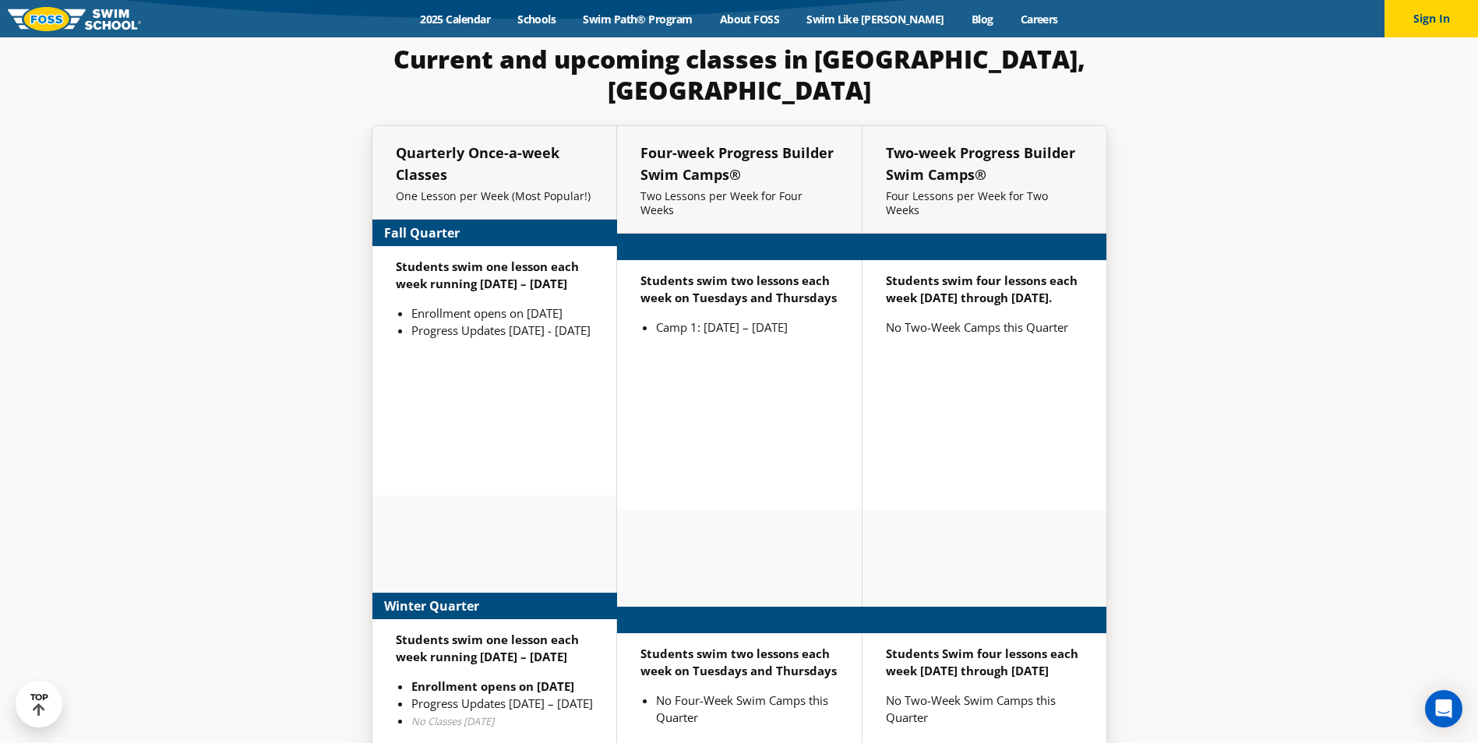
click at [852, 427] on div "Students swim two lessons each week on Tuesdays and Thursdays Camp 1: Sep 2 – S…" at bounding box center [739, 384] width 245 height 249
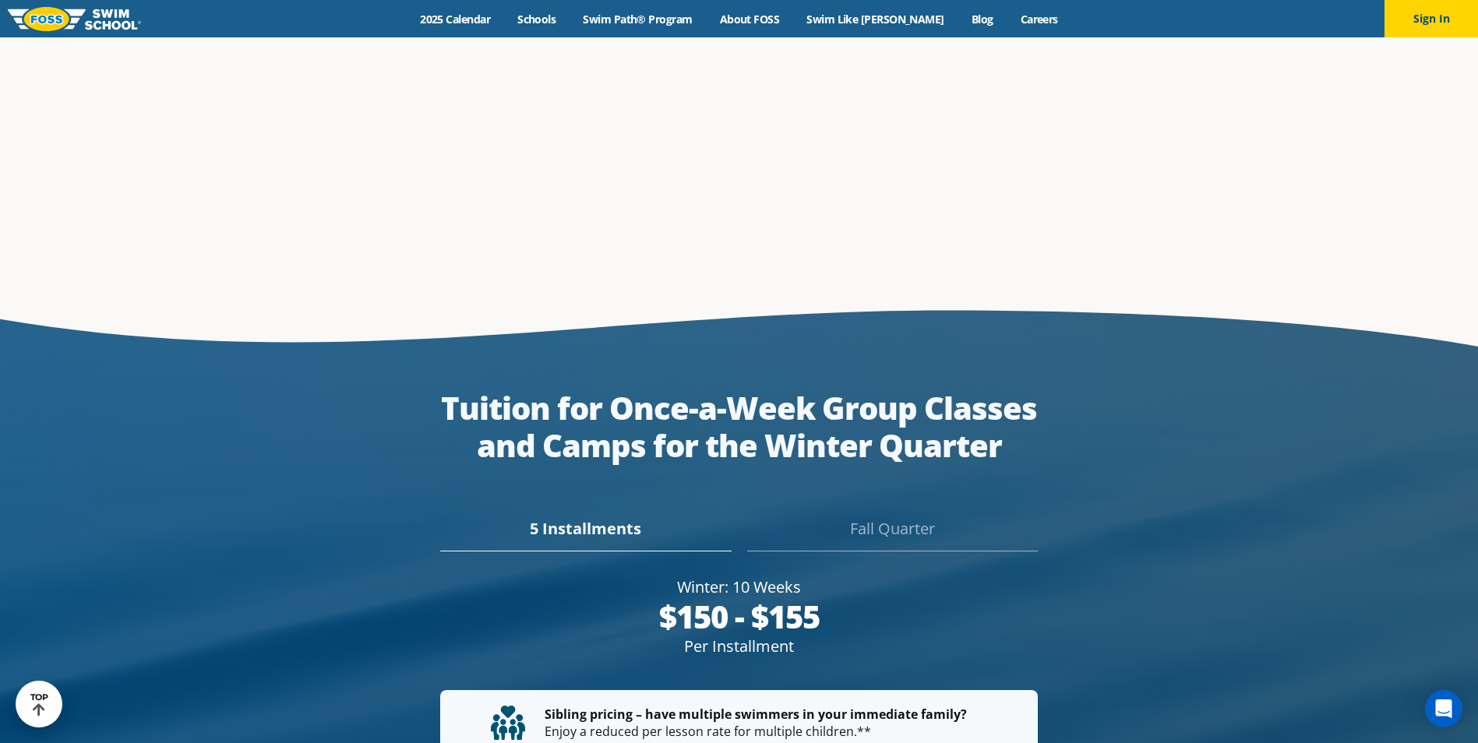
scroll to position [2335, 0]
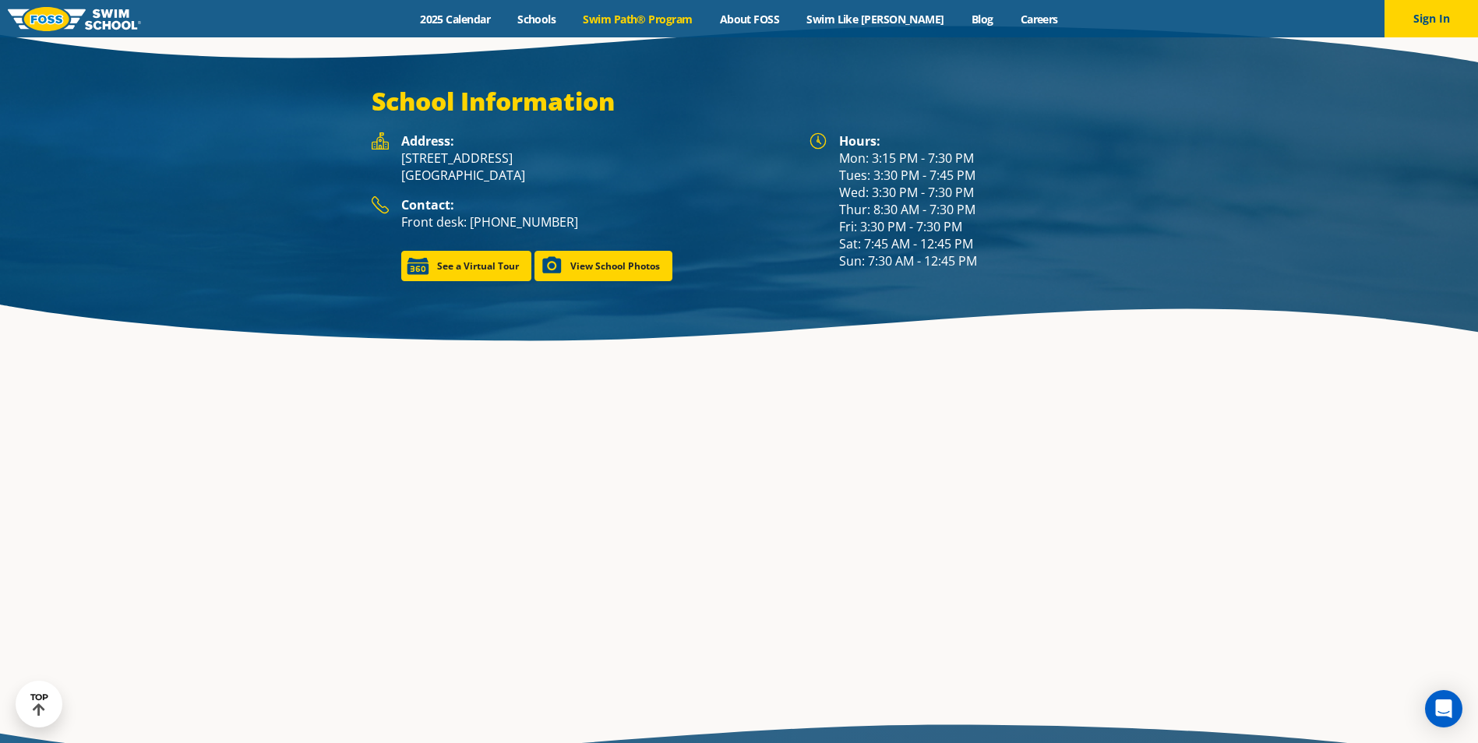
click at [656, 21] on link "Swim Path® Program" at bounding box center [638, 19] width 136 height 15
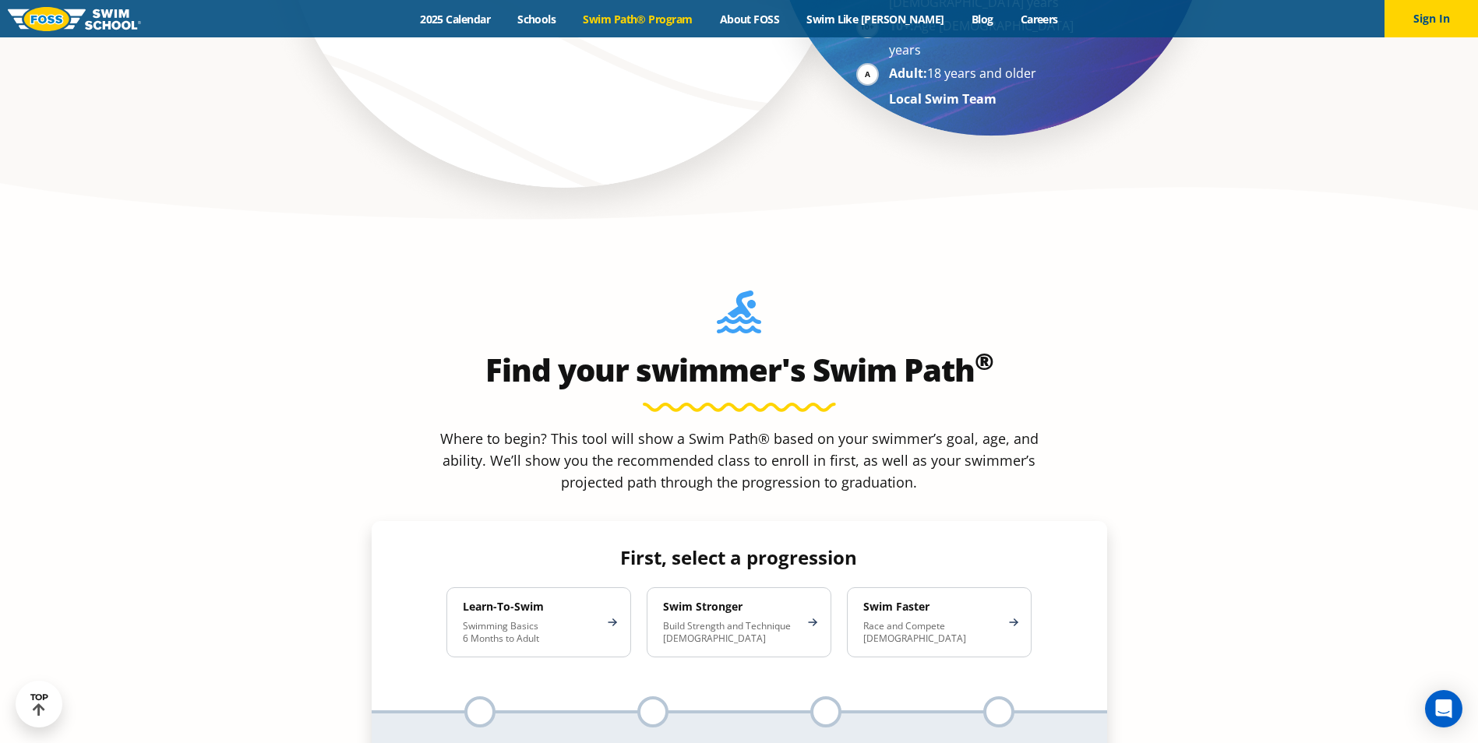
scroll to position [1403, 0]
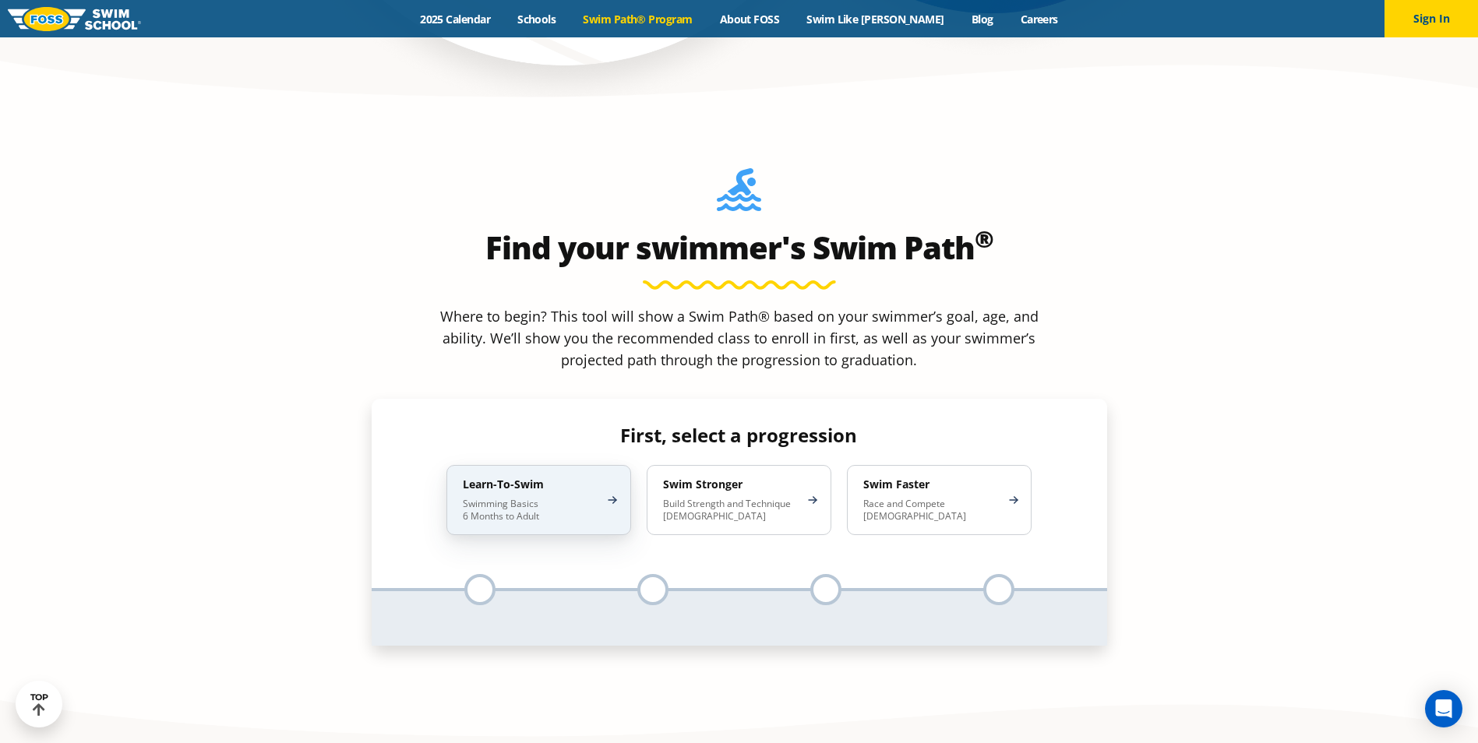
click at [600, 465] on div "Learn-To-Swim Swimming Basics 6 Months to Adult" at bounding box center [538, 500] width 185 height 70
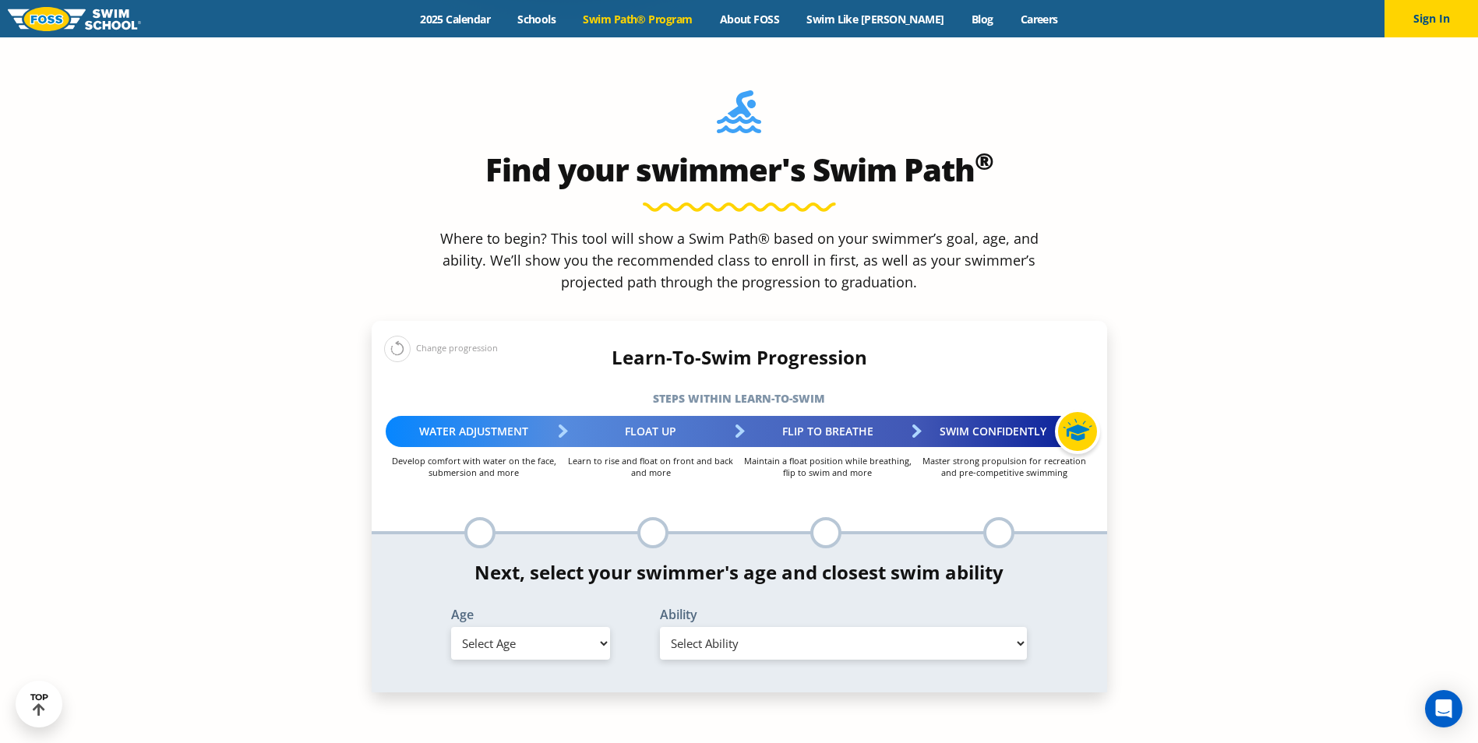
scroll to position [0, 0]
select select "6-months---1-year"
select select "6-months---1-year-first-in-water-experience"
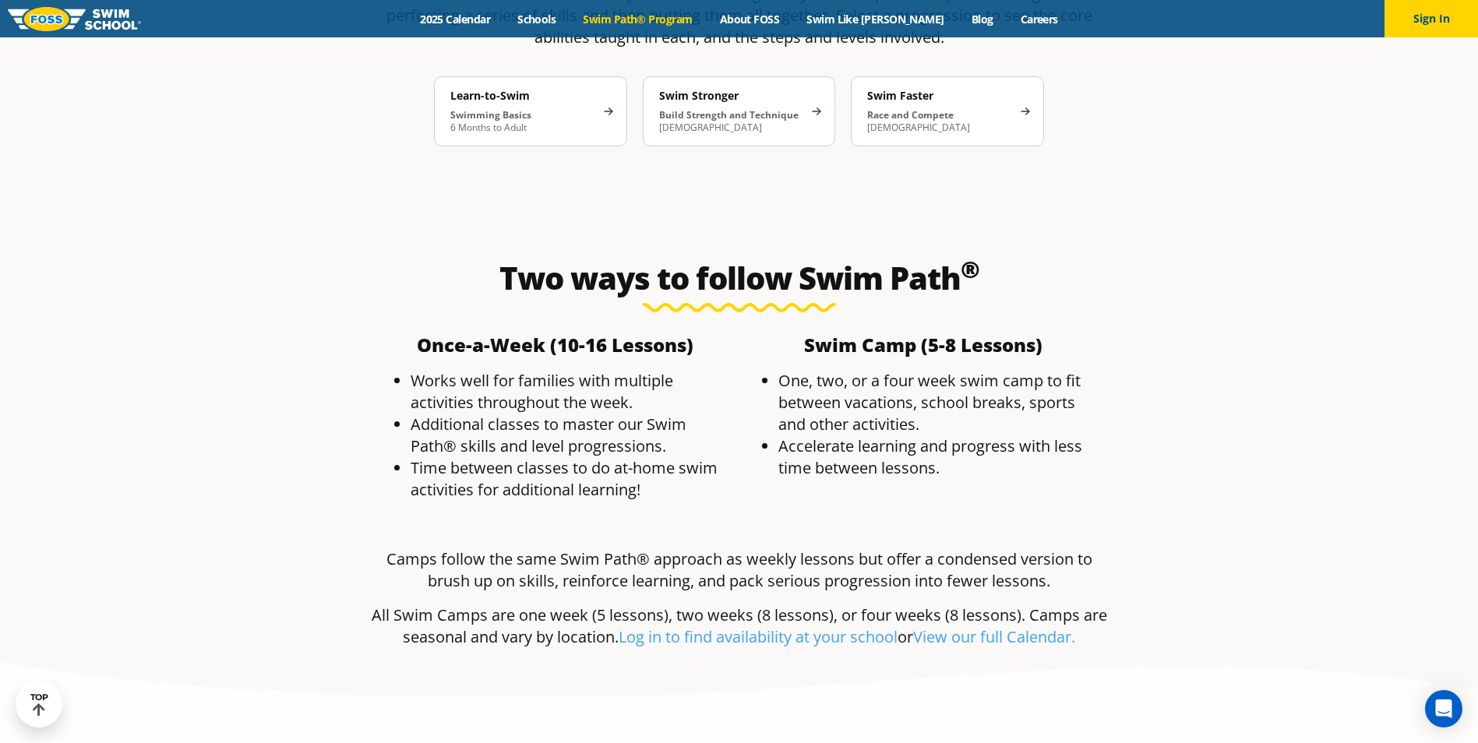
scroll to position [3117, 0]
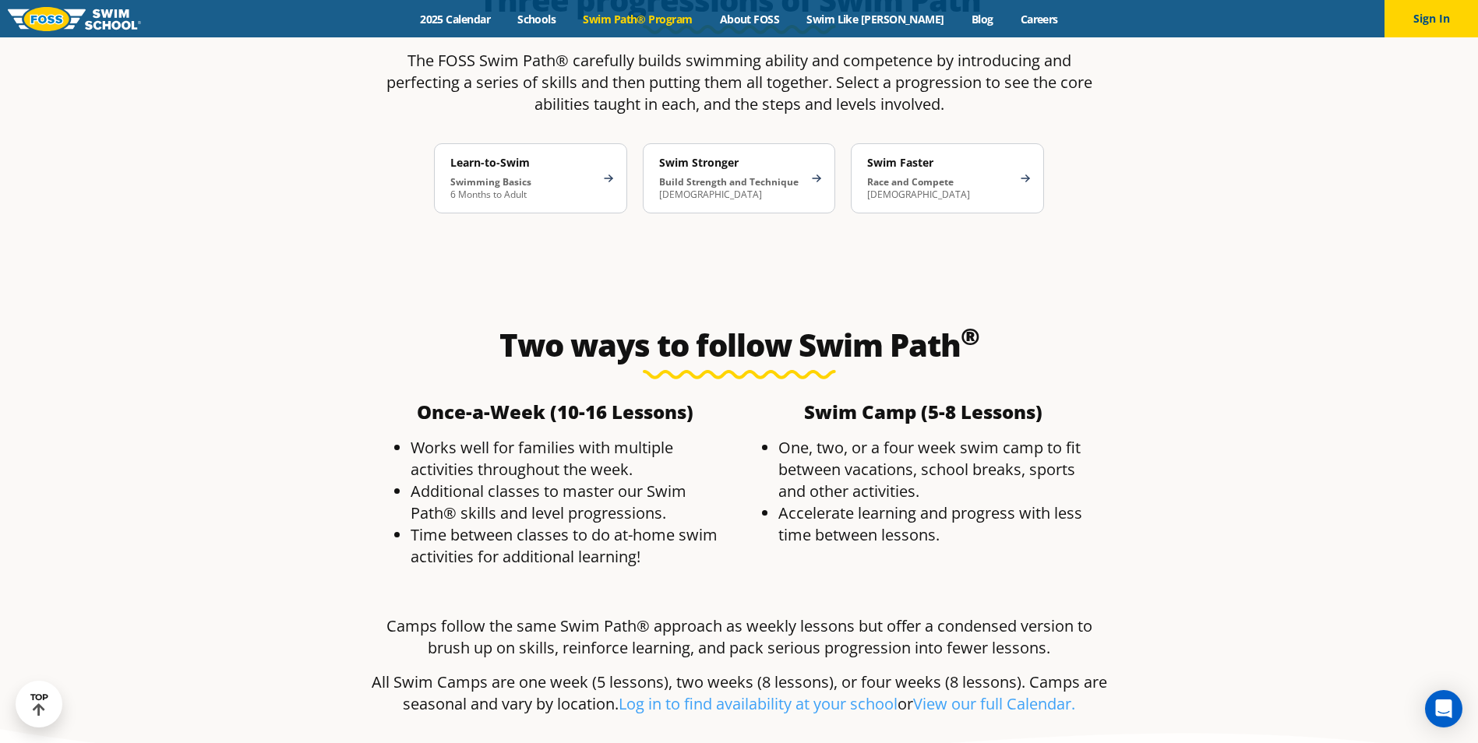
click at [924, 400] on div "Swim Camp (5-8 Lessons) One, two, or a four week swim camp to fit between vacat…" at bounding box center [923, 491] width 368 height 193
click at [1046, 503] on li "Accelerate learning and progress with less time between lessons." at bounding box center [938, 525] width 321 height 44
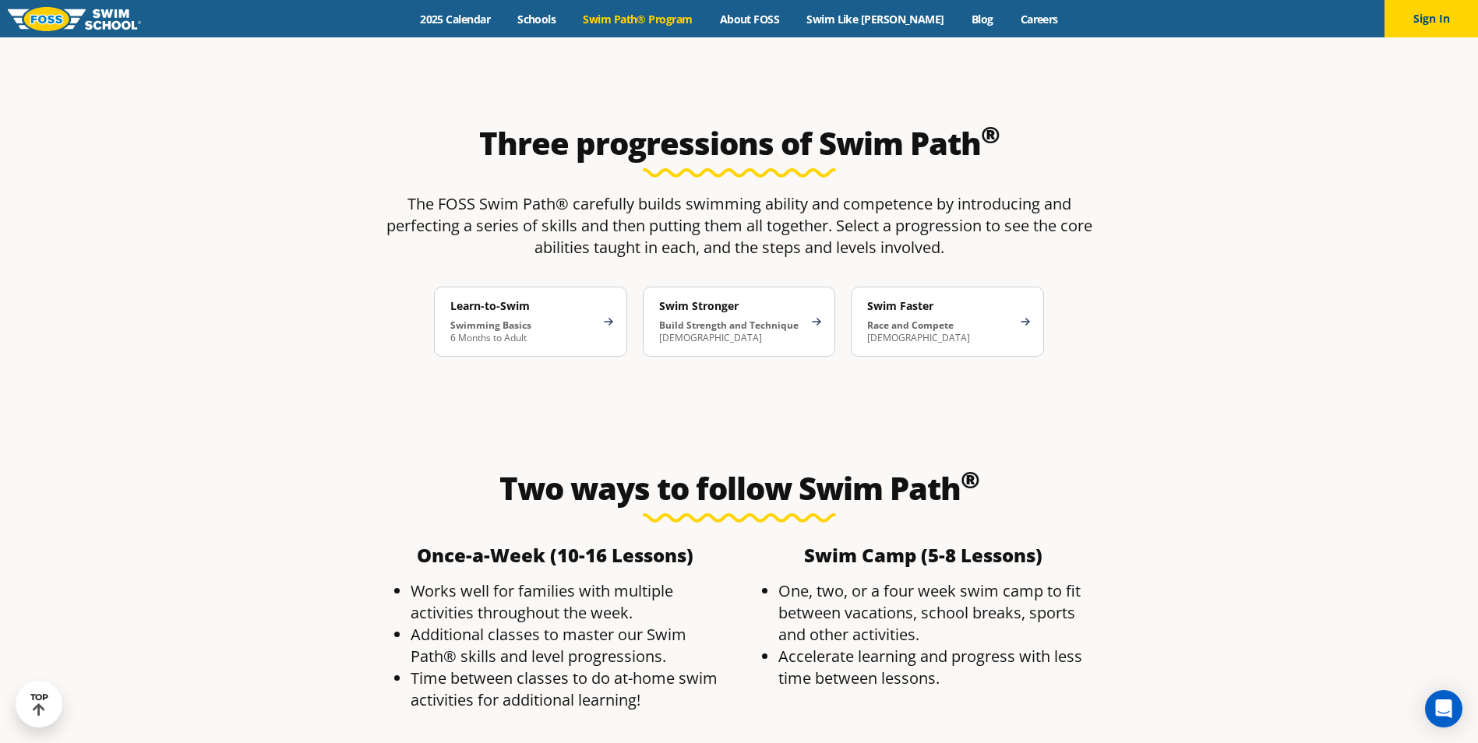
scroll to position [3079, 0]
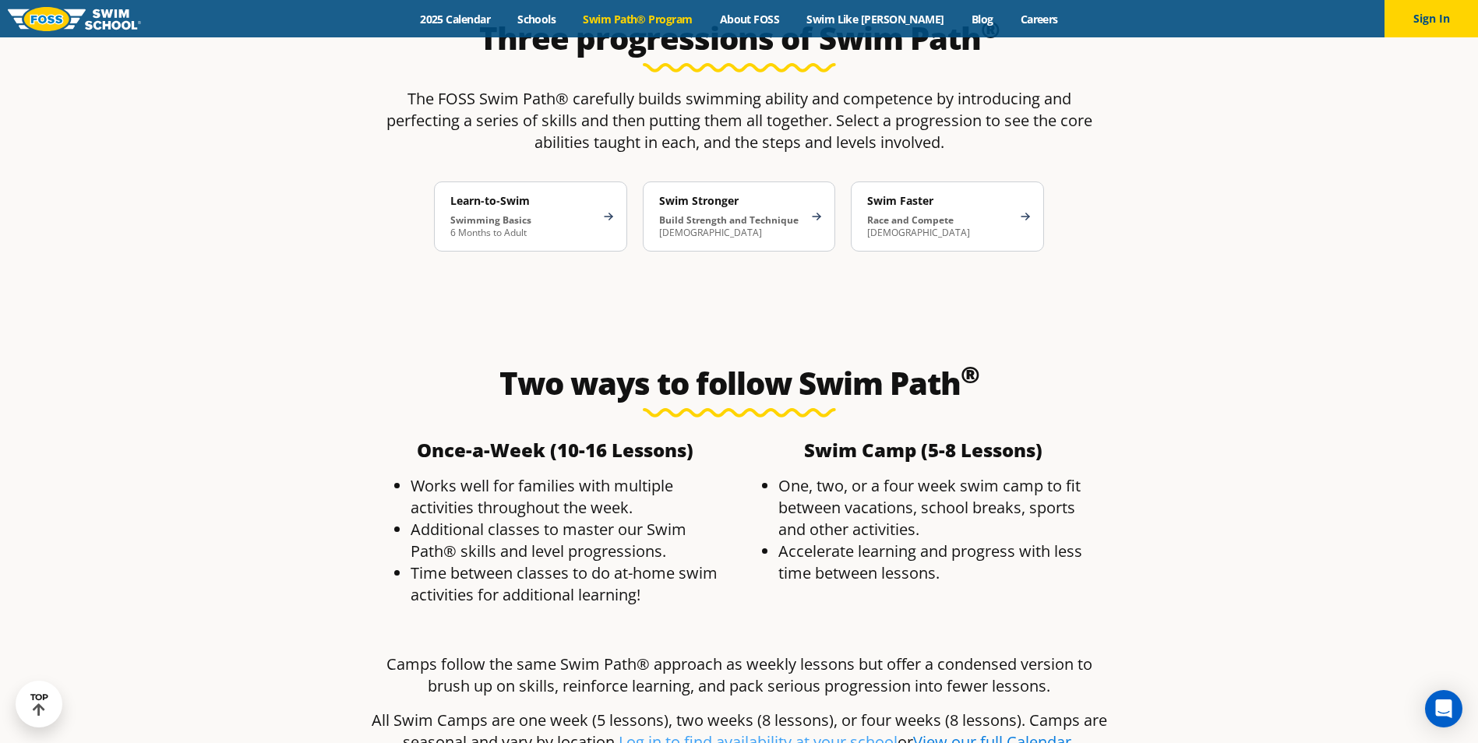
click at [961, 732] on link "View our full Calendar." at bounding box center [994, 742] width 162 height 21
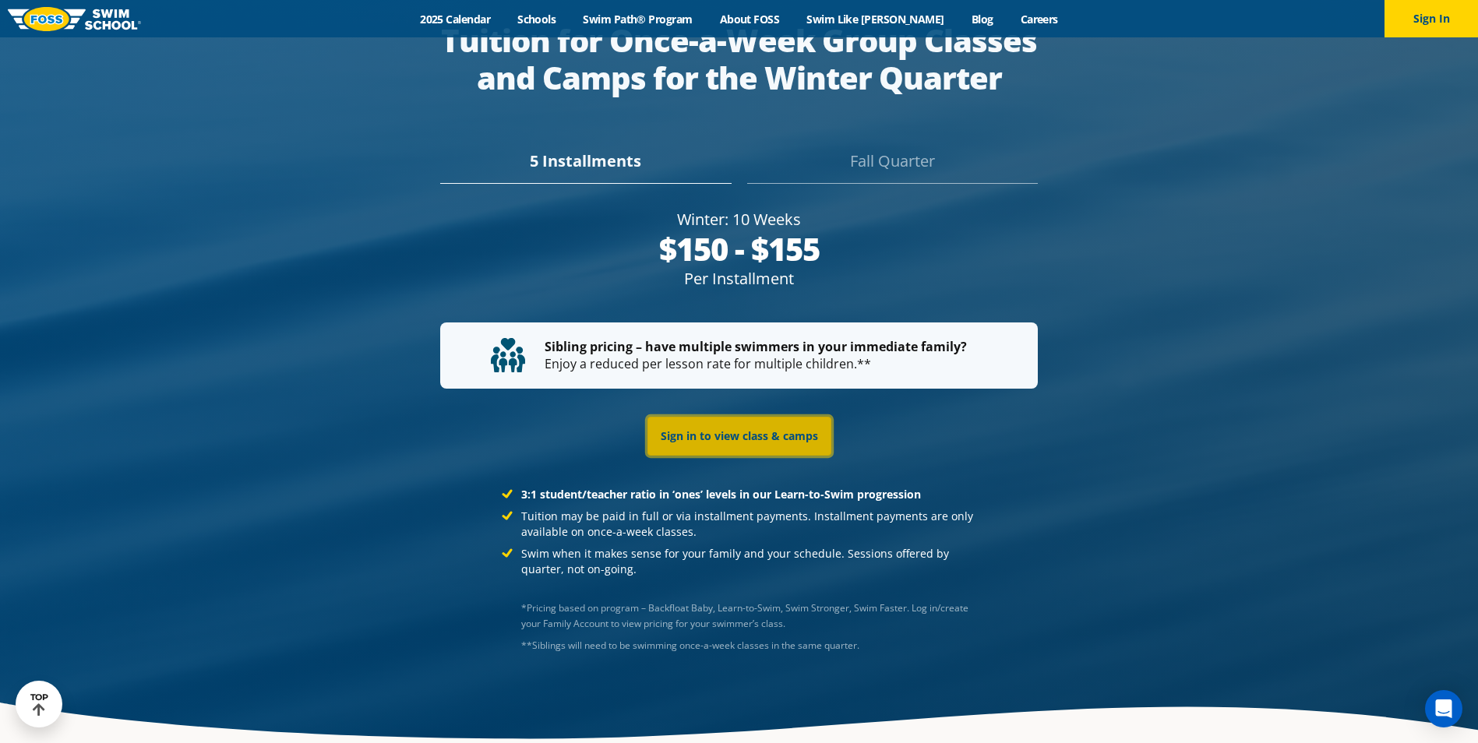
scroll to position [3095, 0]
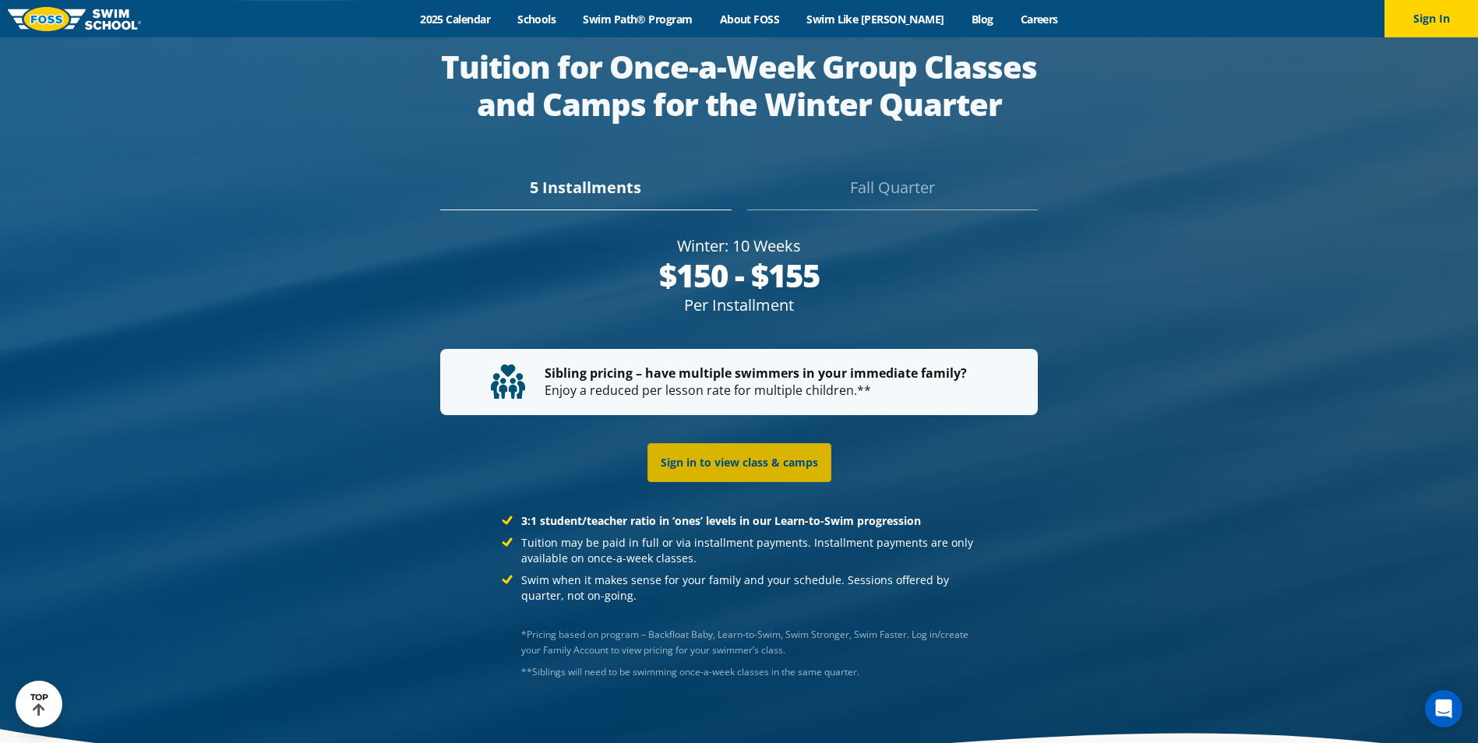
scroll to position [2939, 0]
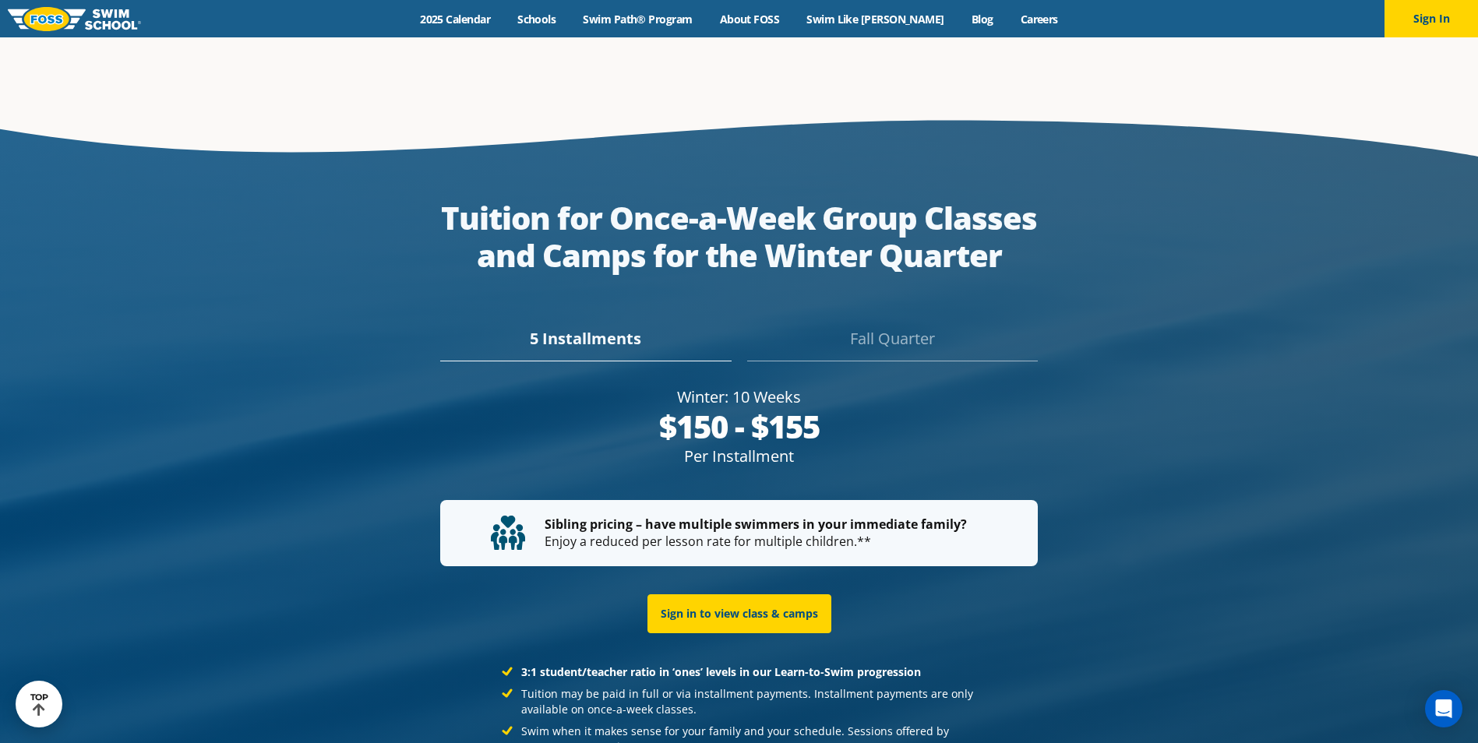
click at [884, 327] on div "Fall Quarter" at bounding box center [892, 344] width 291 height 34
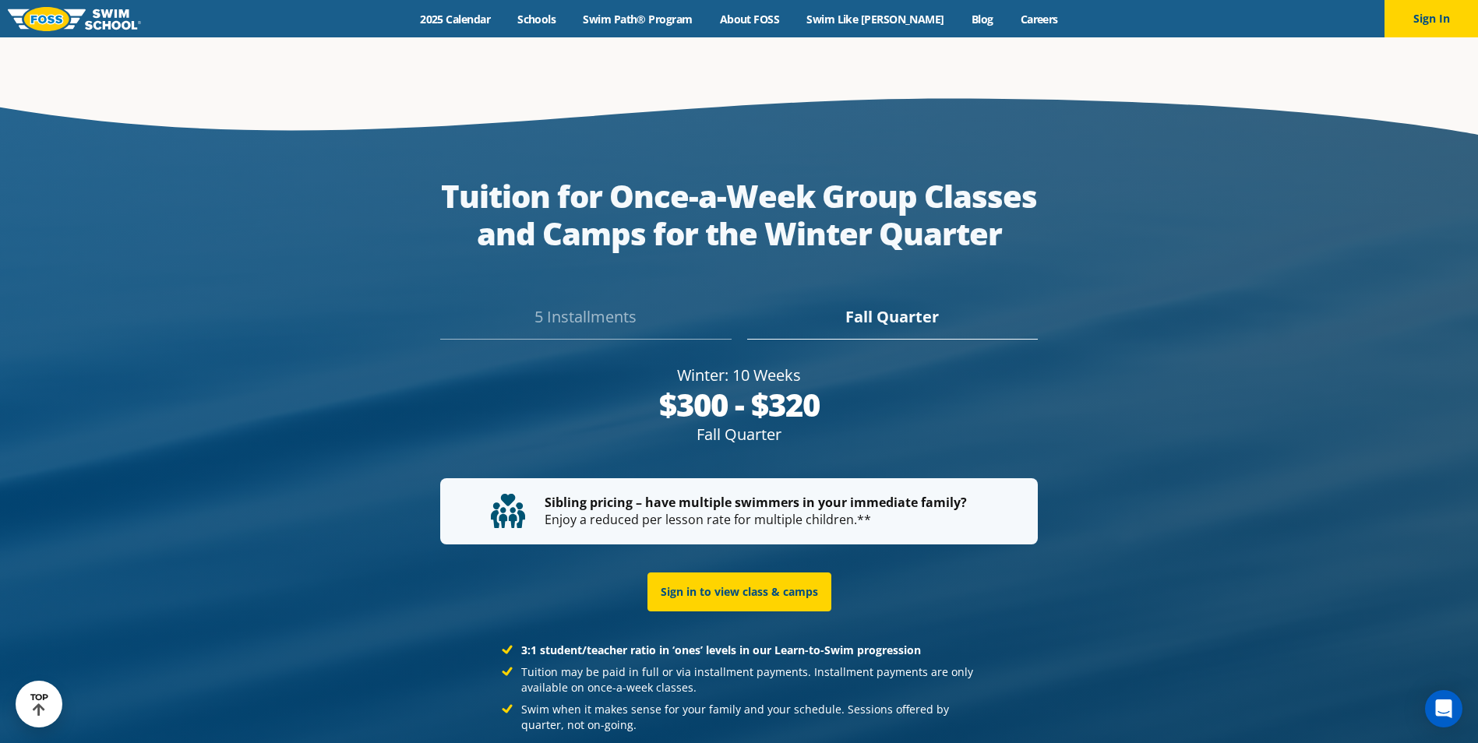
scroll to position [2896, 0]
click at [316, 228] on div at bounding box center [739, 497] width 1478 height 830
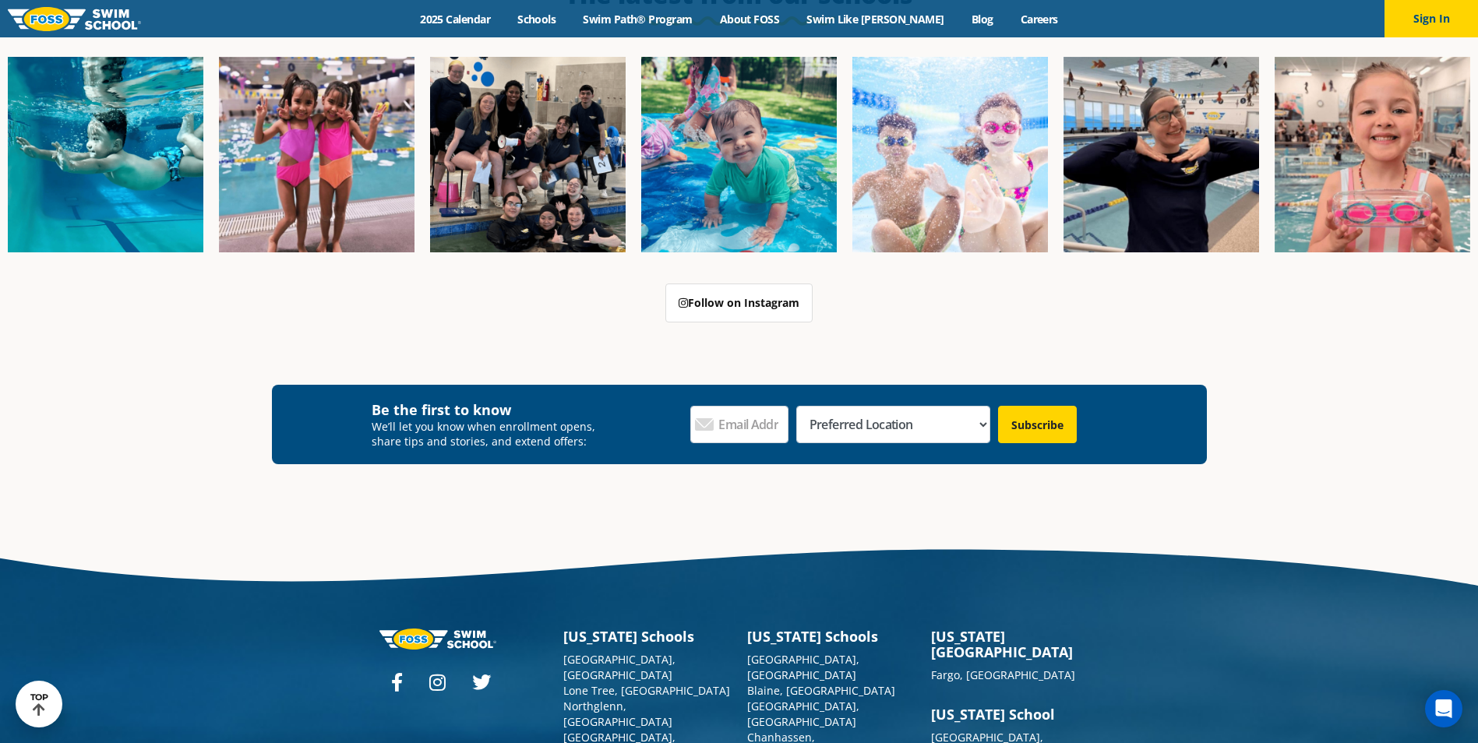
scroll to position [5715, 0]
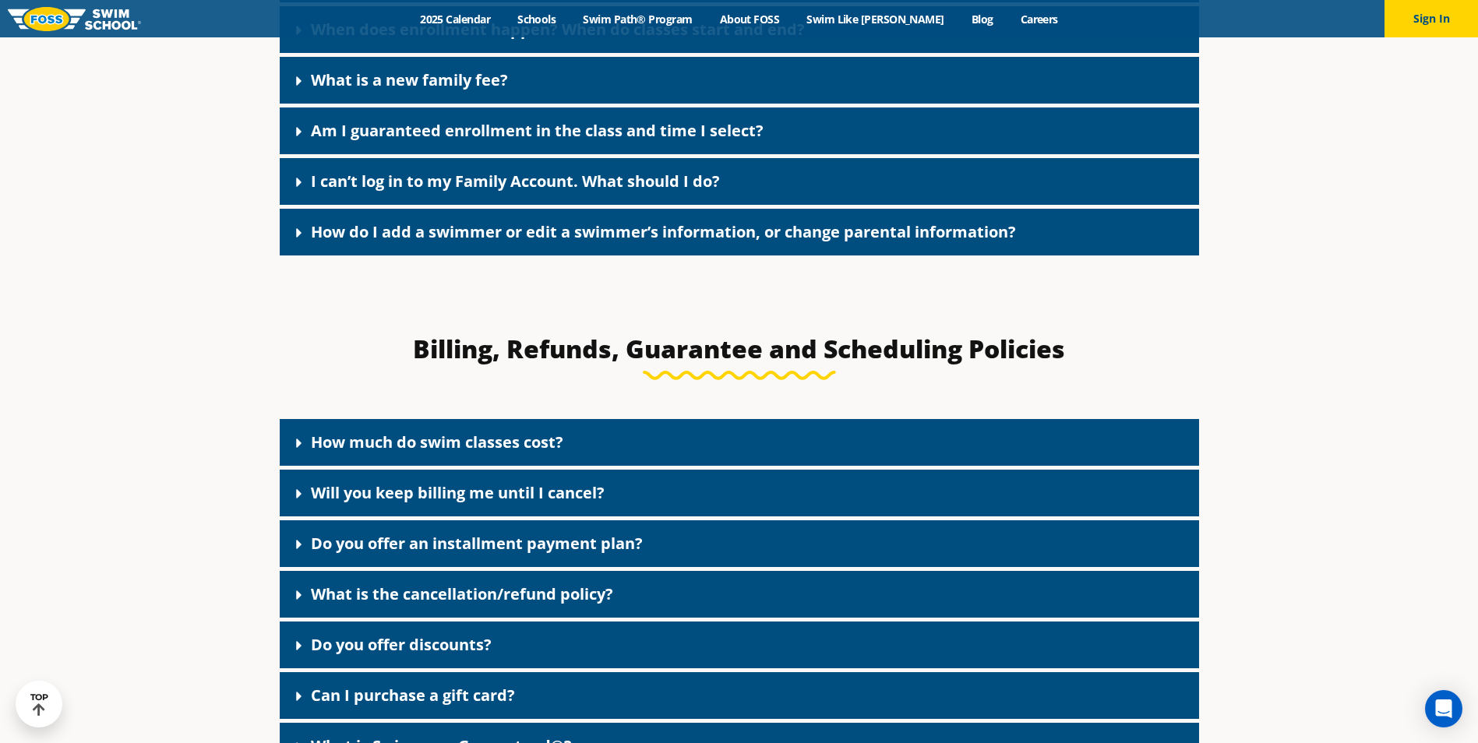
scroll to position [1169, 0]
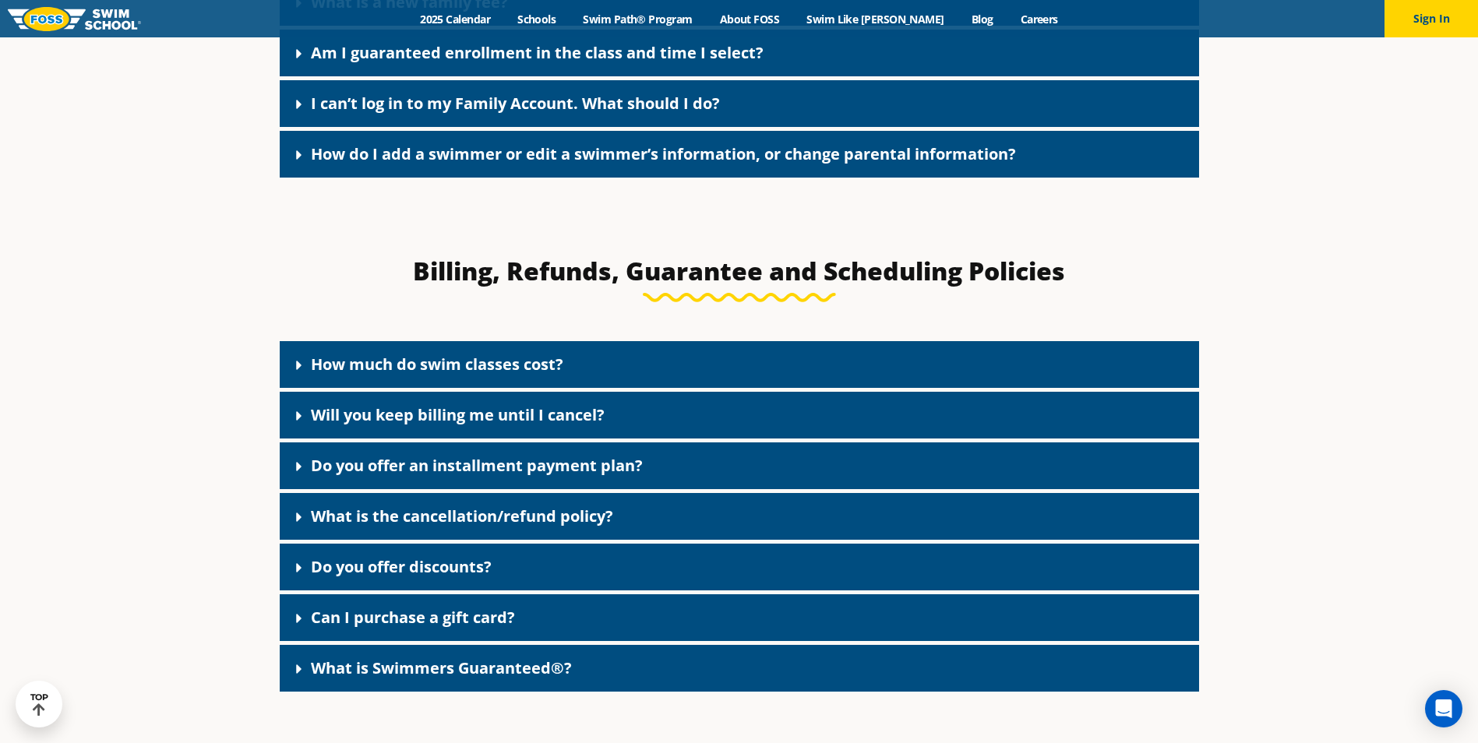
click at [506, 370] on link "How much do swim classes cost?" at bounding box center [437, 364] width 252 height 21
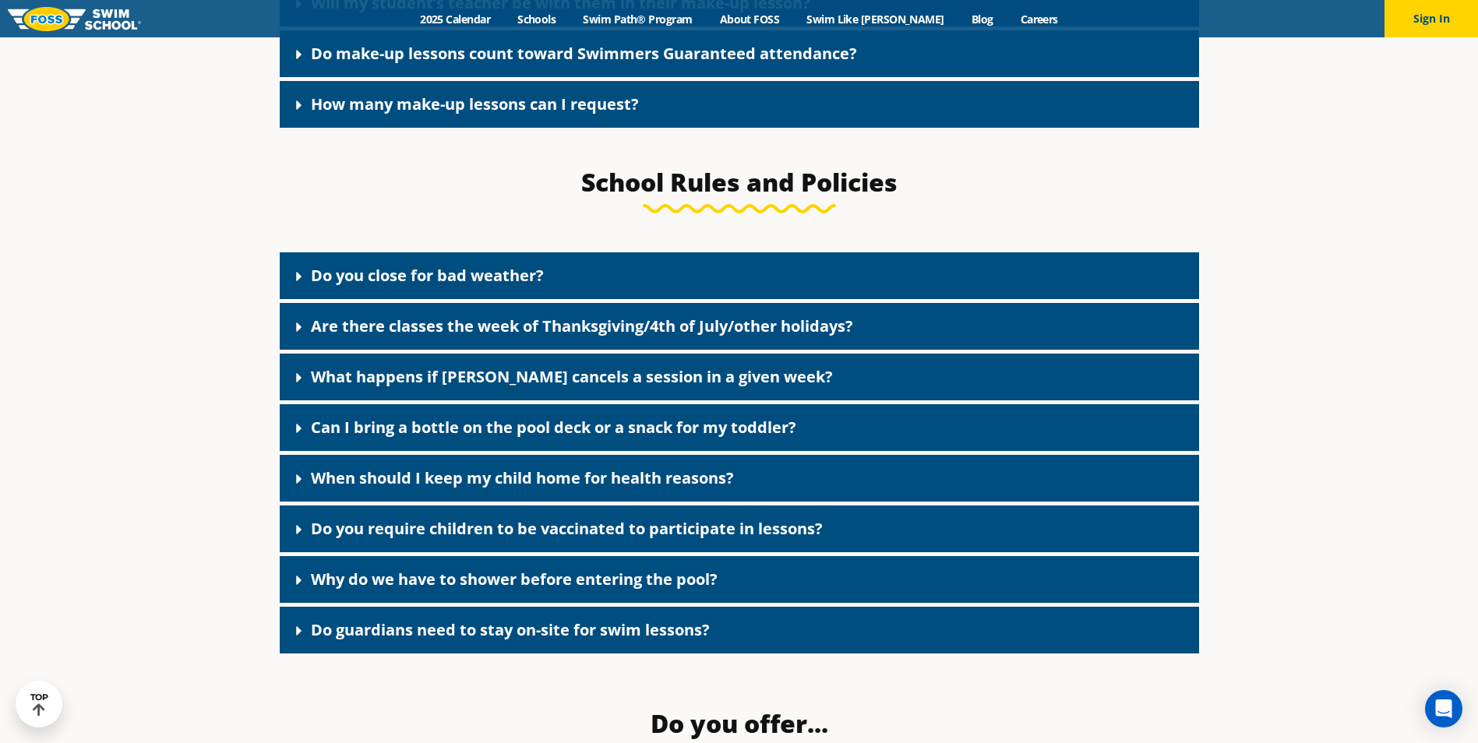
scroll to position [2338, 0]
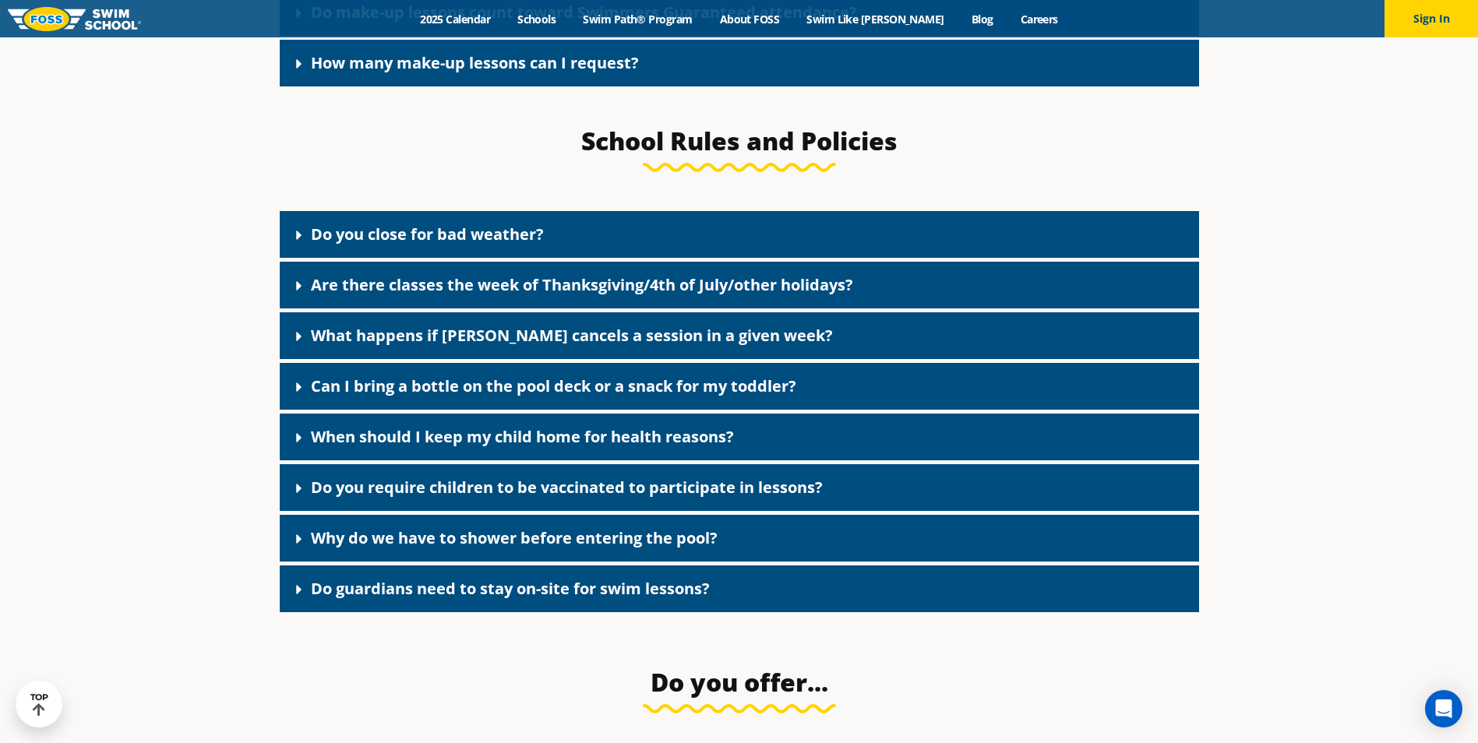
click at [528, 397] on link "Can I bring a bottle on the pool deck or a snack for my toddler?" at bounding box center [553, 386] width 485 height 21
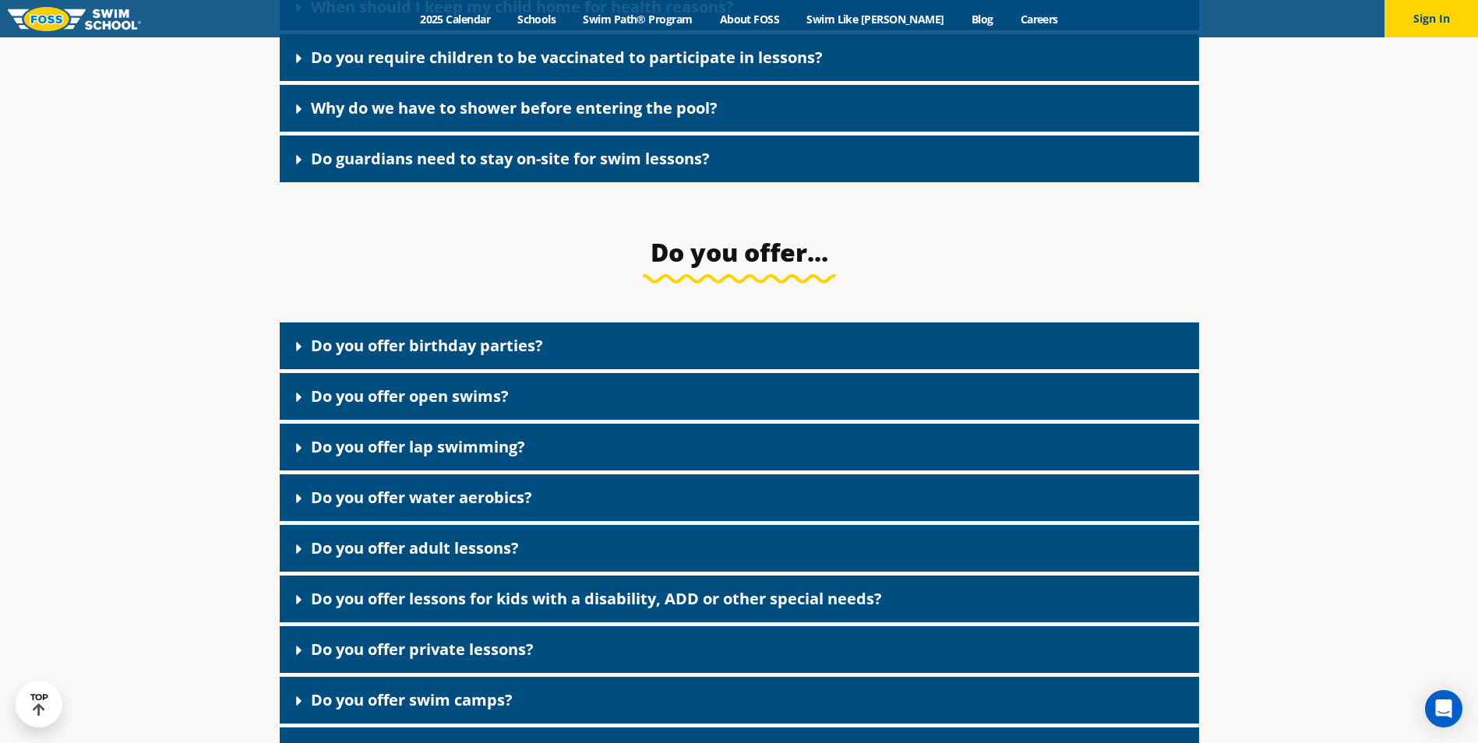
scroll to position [2961, 0]
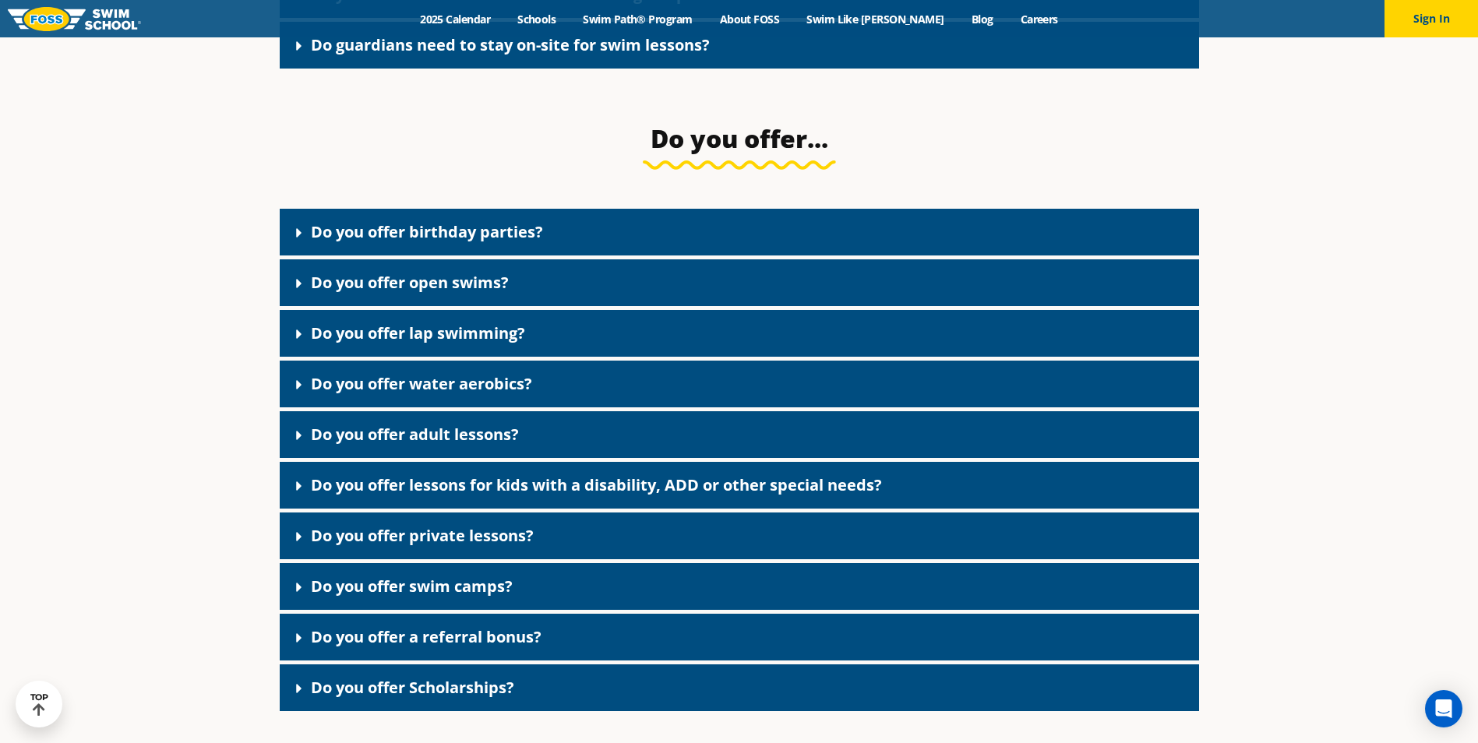
click at [479, 293] on link "Do you offer open swims?" at bounding box center [410, 282] width 198 height 21
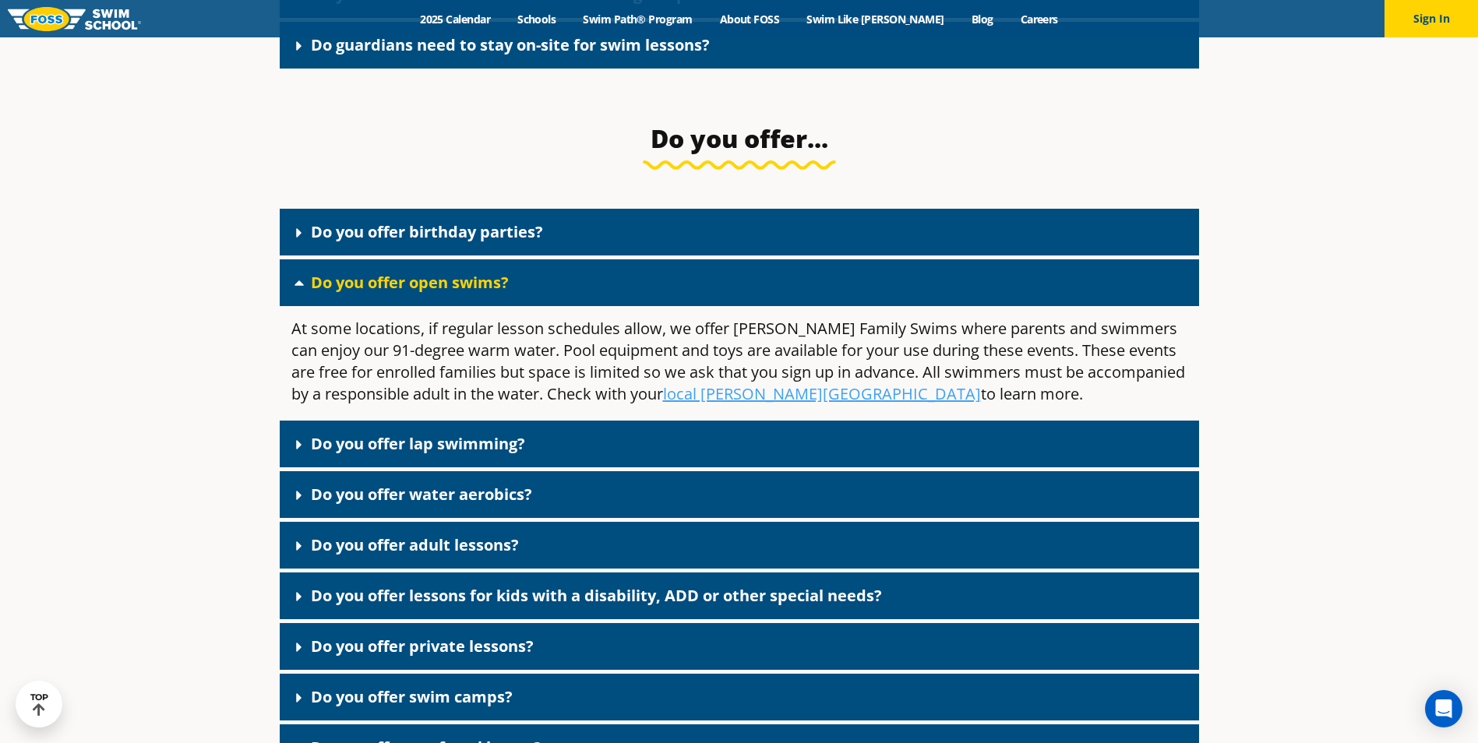
scroll to position [3038, 0]
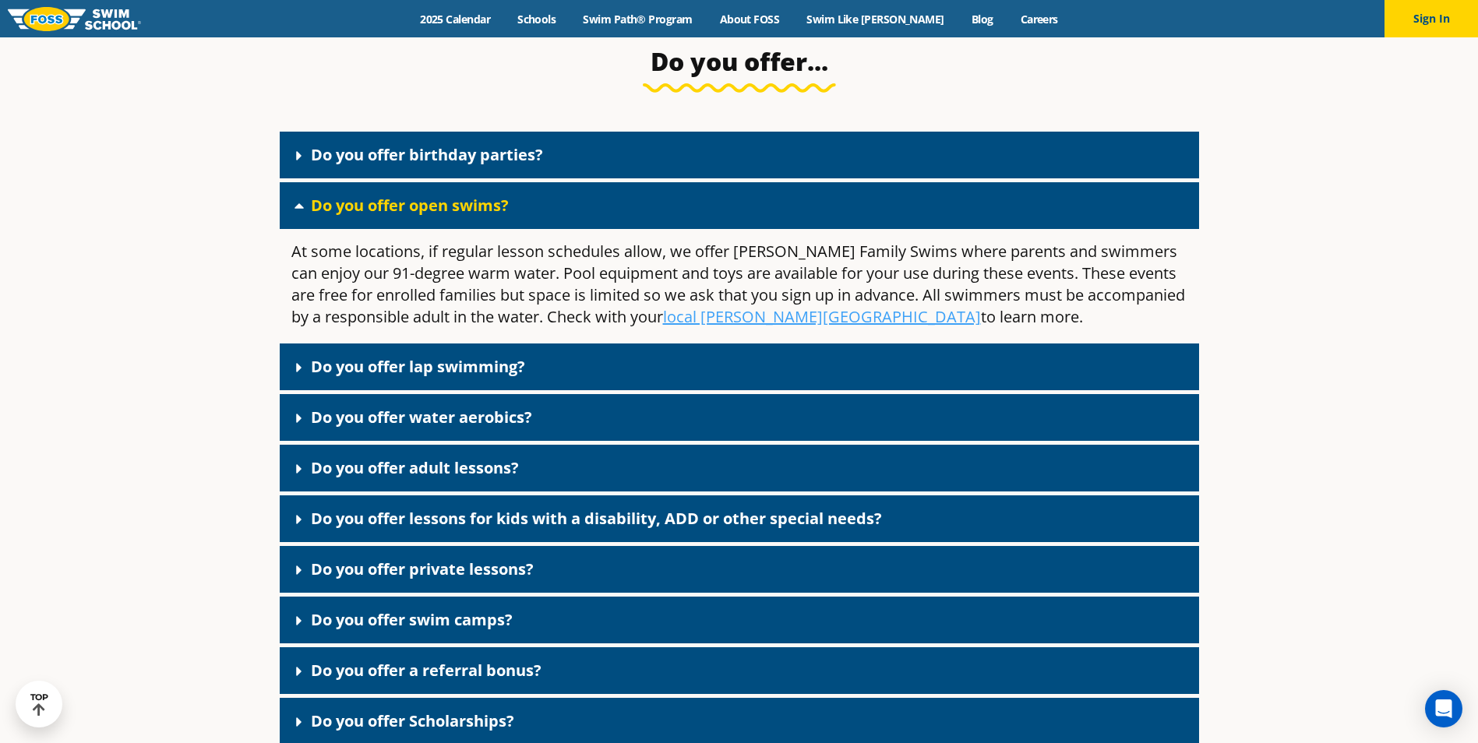
click at [494, 377] on link "Do you offer lap swimming?" at bounding box center [418, 366] width 214 height 21
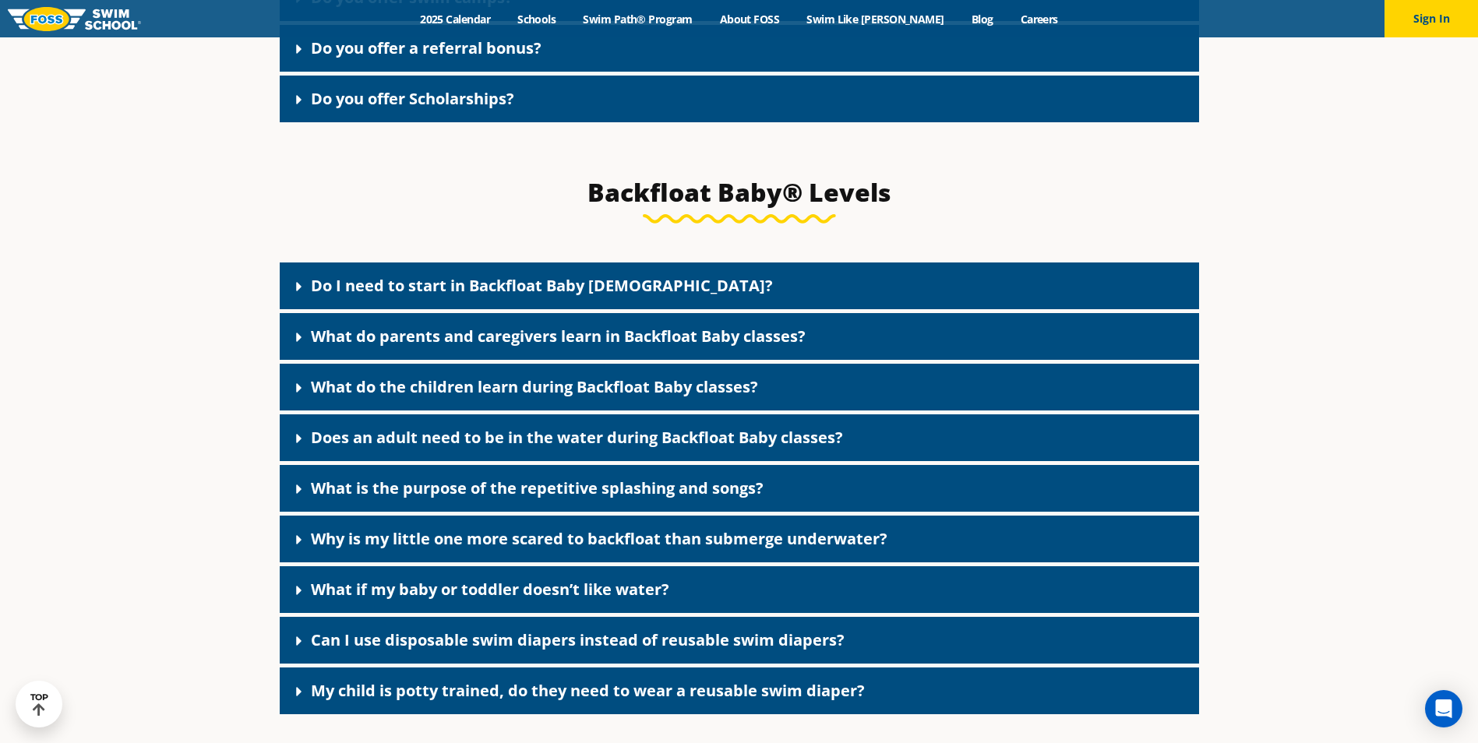
scroll to position [3351, 0]
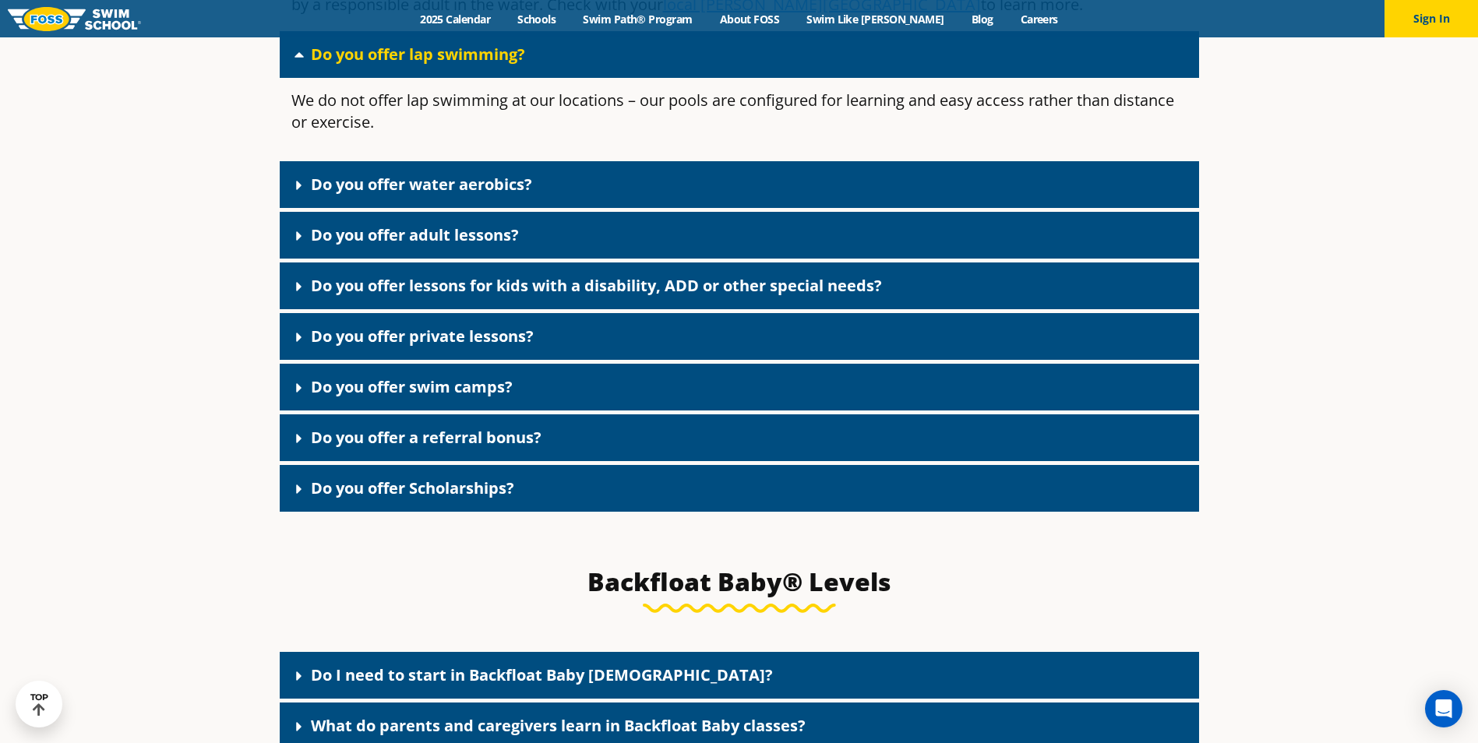
click at [458, 397] on link "Do you offer swim camps?" at bounding box center [412, 386] width 202 height 21
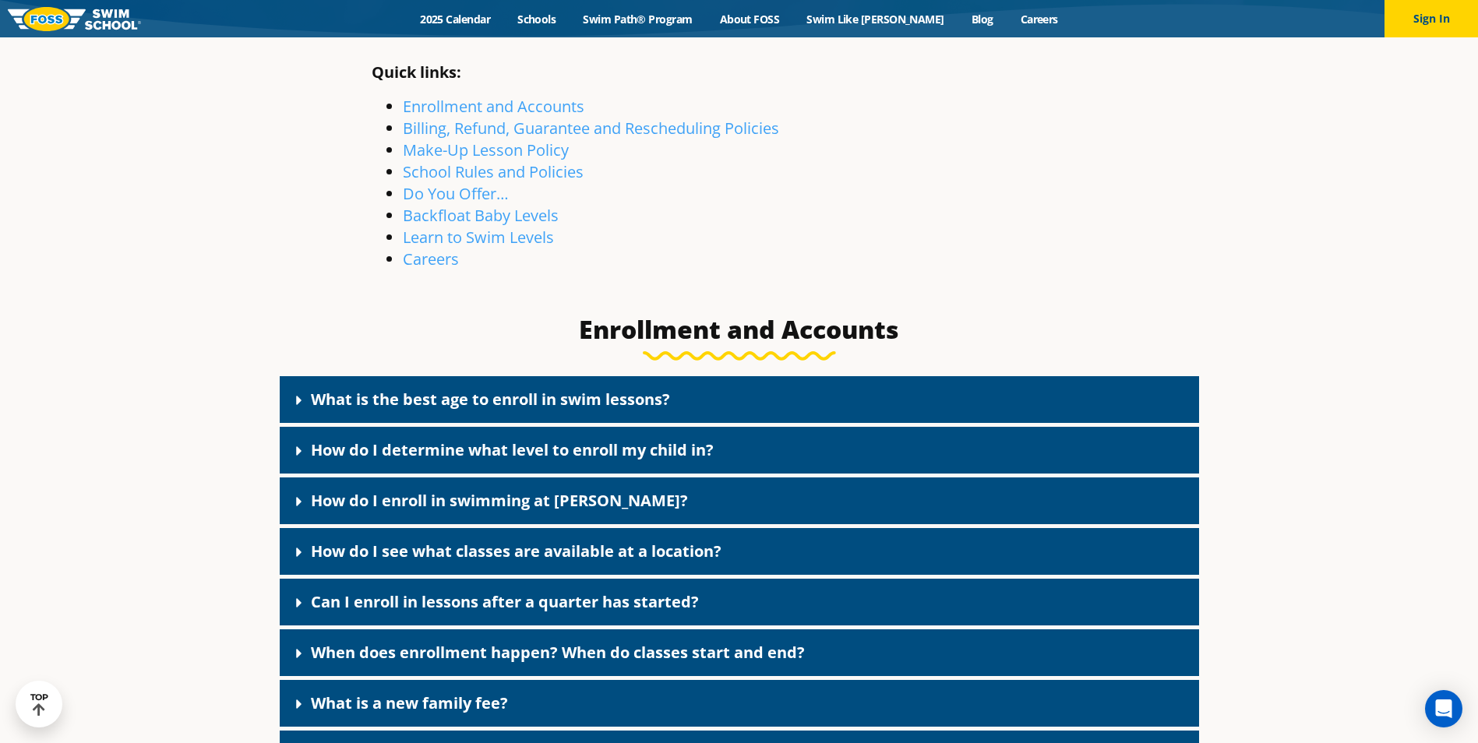
scroll to position [0, 0]
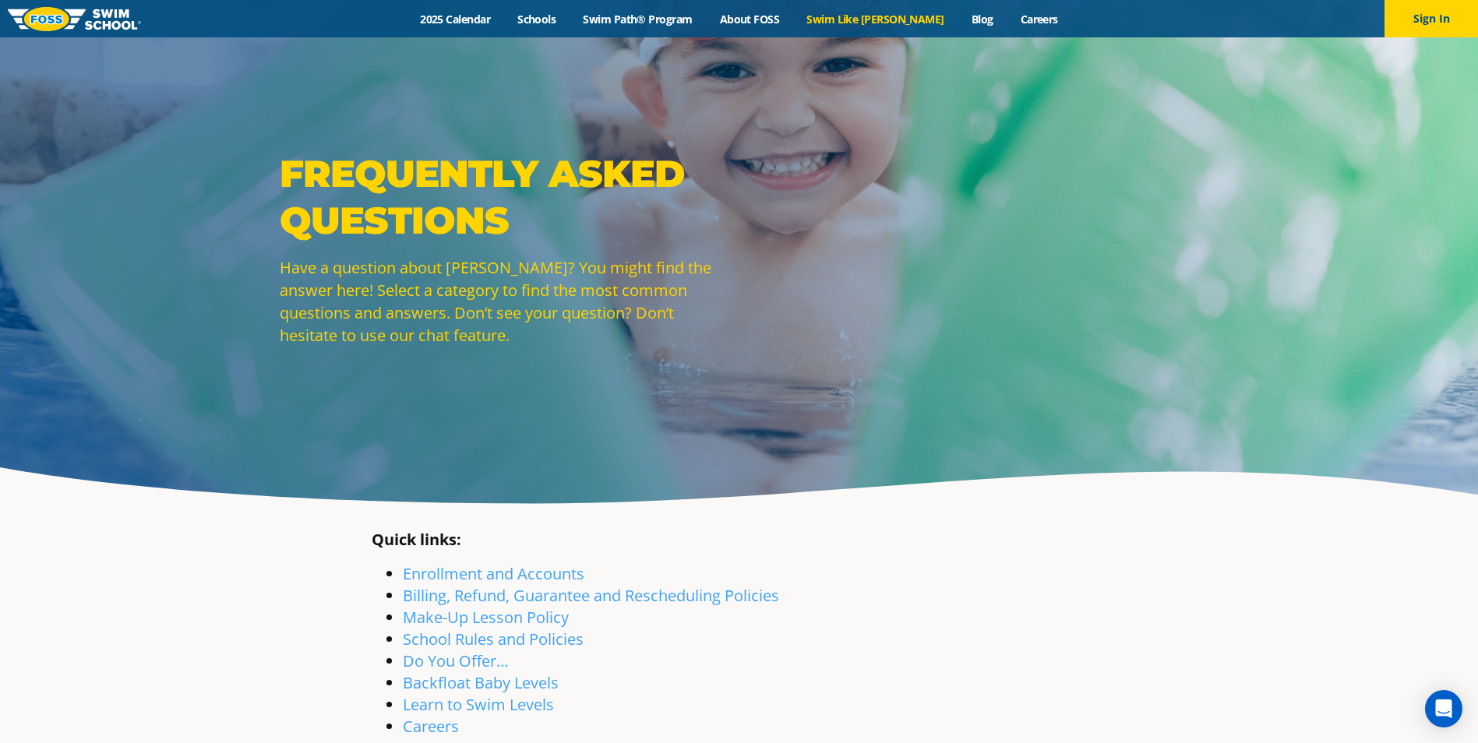
click at [873, 16] on link "Swim Like [PERSON_NAME]" at bounding box center [875, 19] width 165 height 15
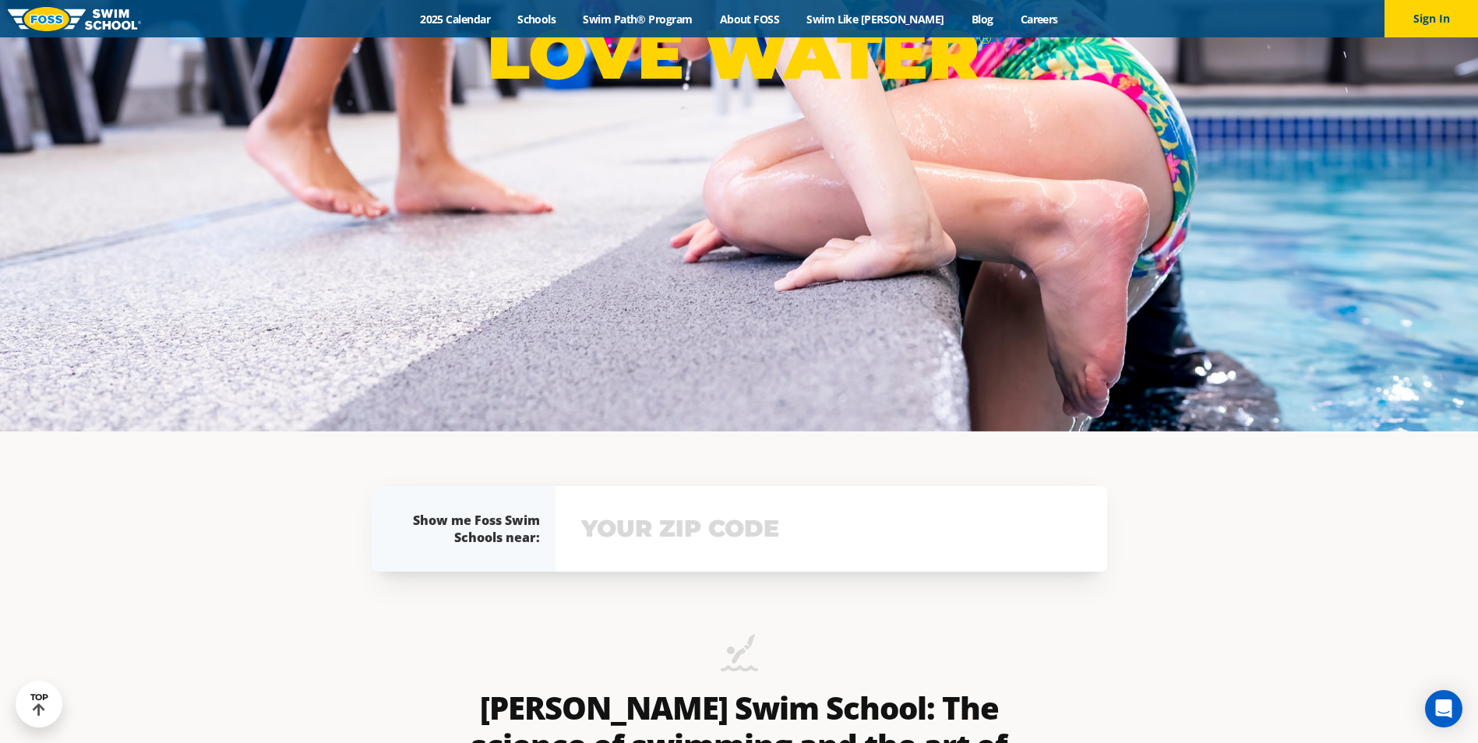
scroll to position [779, 0]
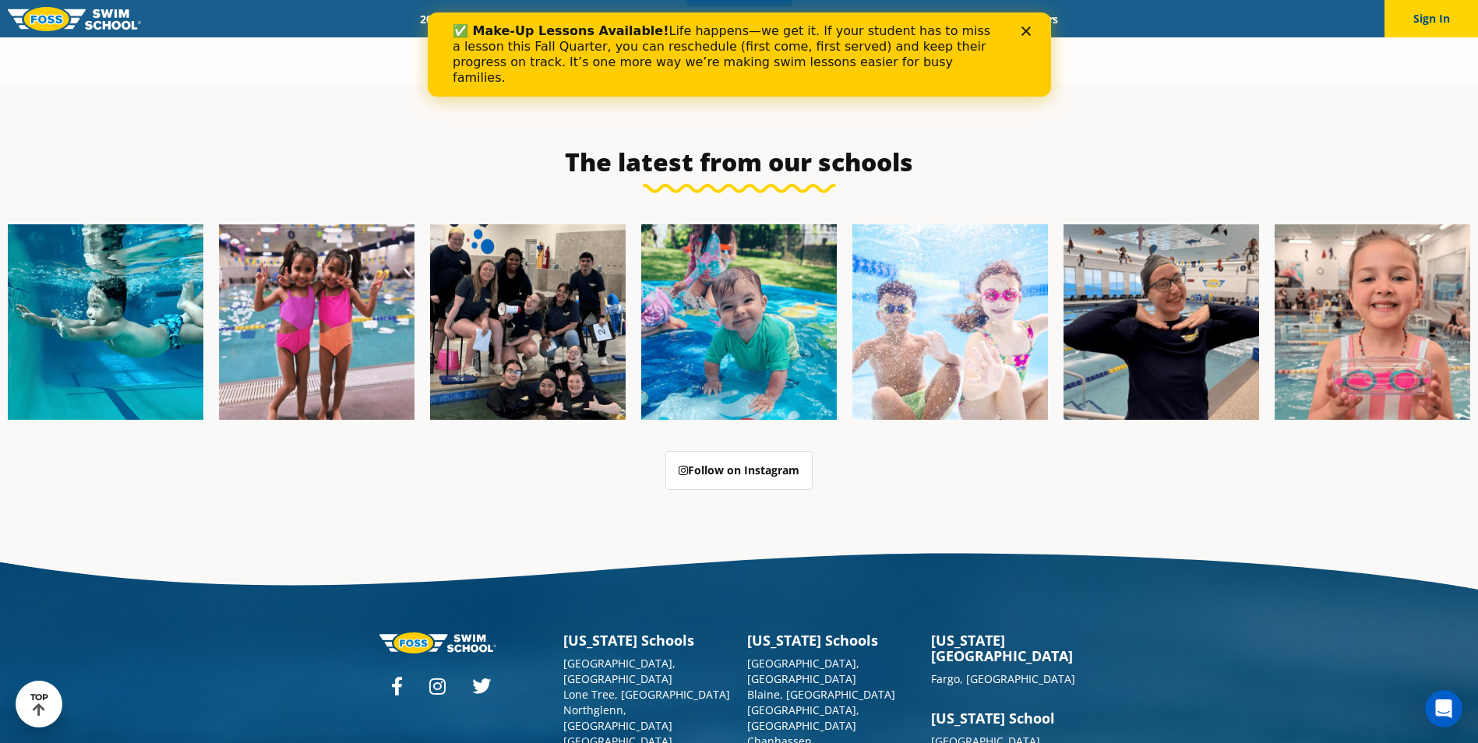
scroll to position [4014, 0]
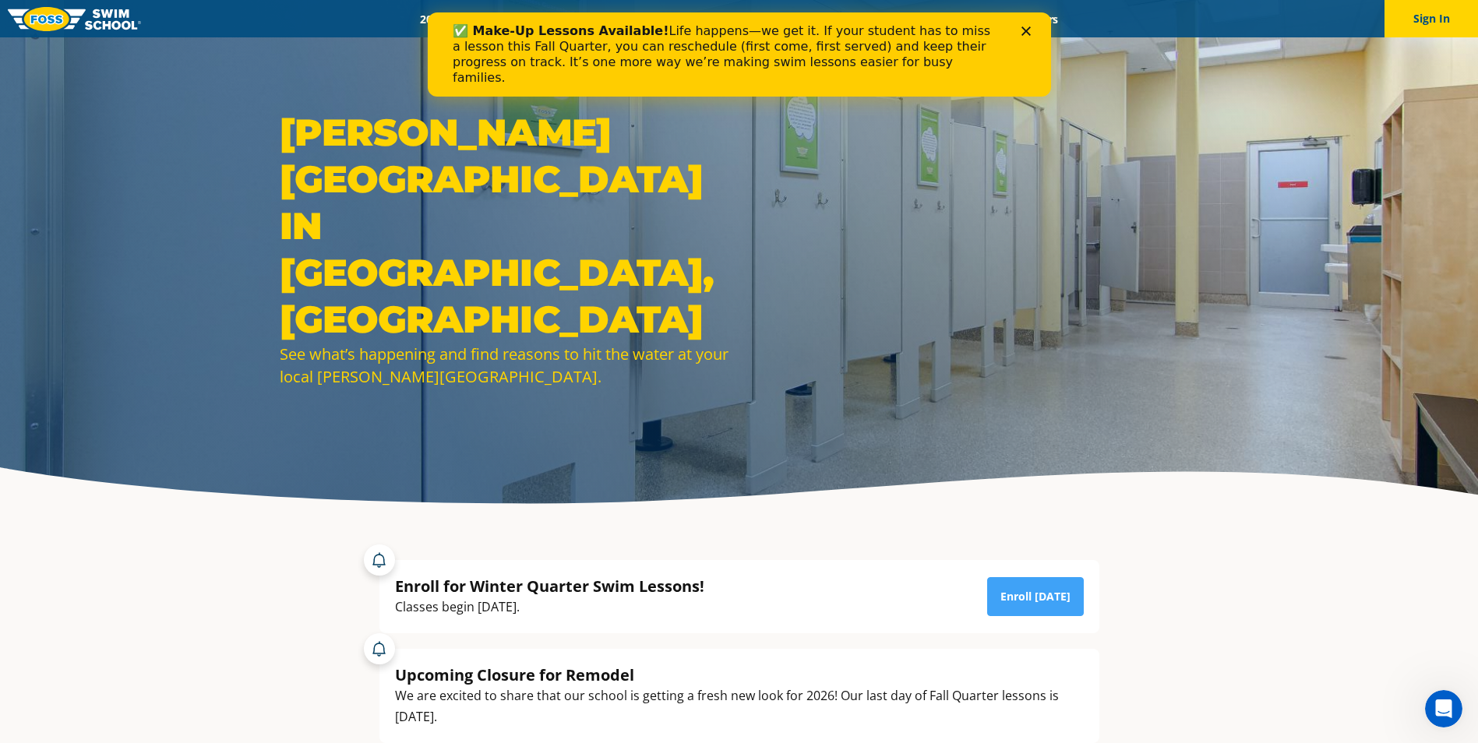
click at [981, 292] on div "[PERSON_NAME][GEOGRAPHIC_DATA] in [GEOGRAPHIC_DATA], [GEOGRAPHIC_DATA] See what…" at bounding box center [739, 260] width 935 height 302
